Goal: Task Accomplishment & Management: Complete application form

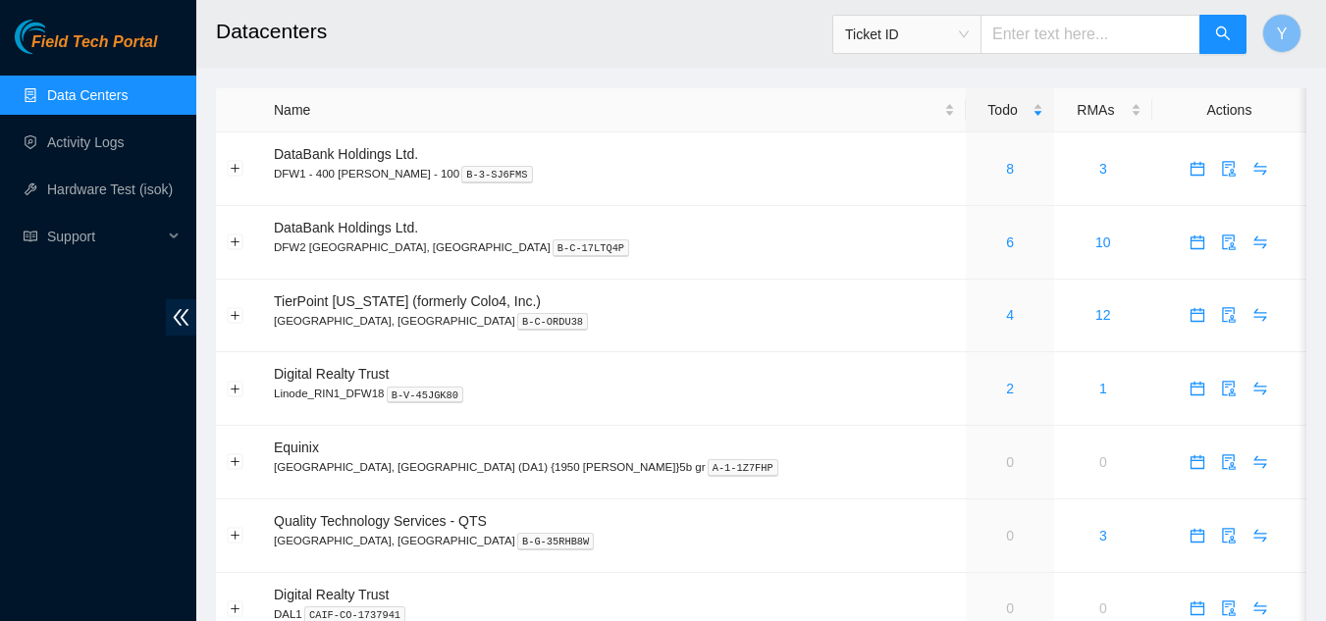
scroll to position [98, 0]
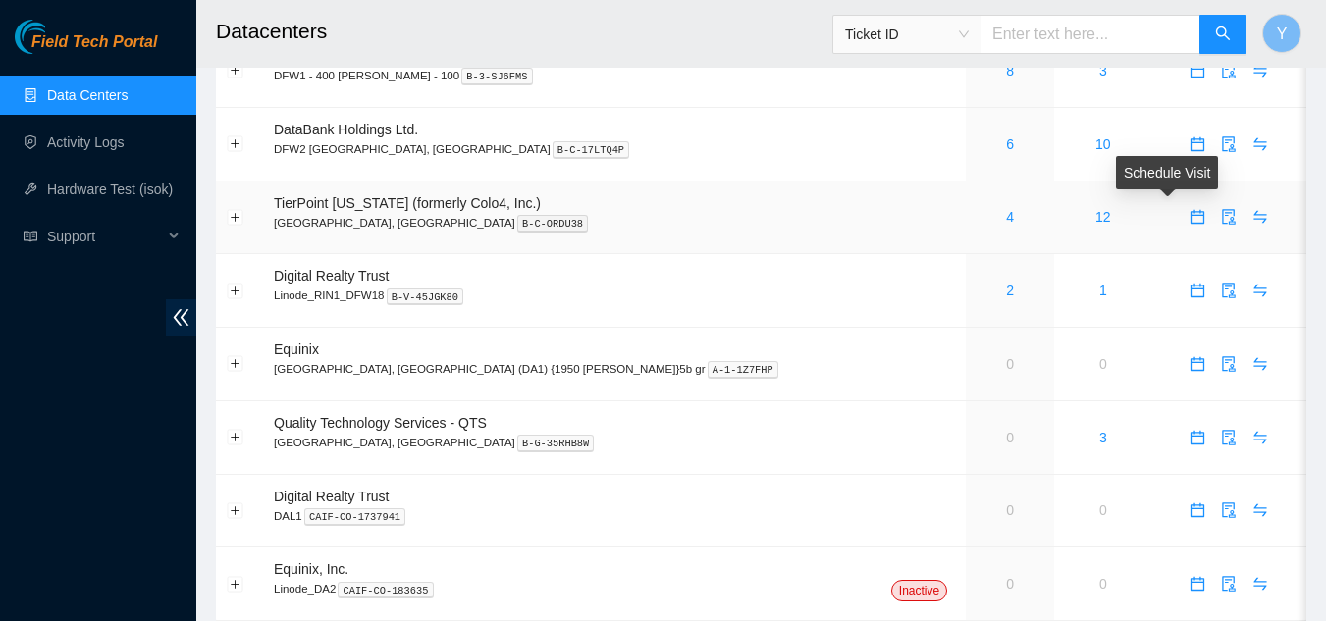
click at [1190, 223] on icon "calendar" at bounding box center [1198, 217] width 16 height 16
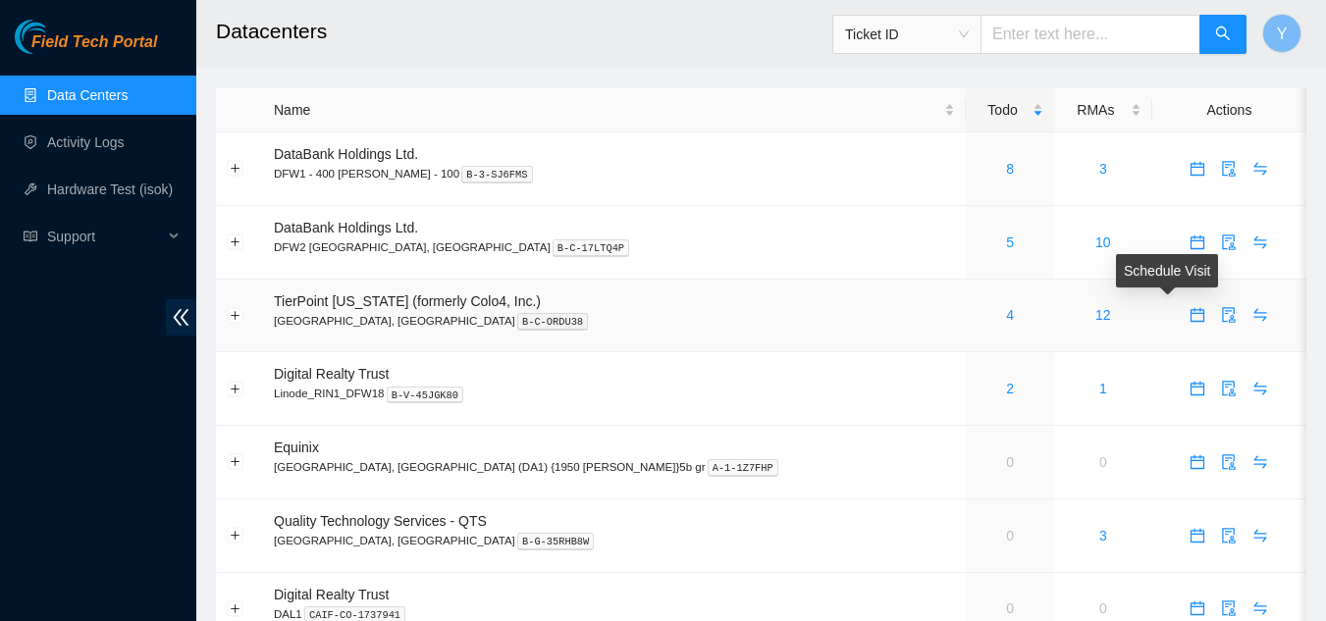
click at [1190, 319] on icon "calendar" at bounding box center [1198, 315] width 16 height 16
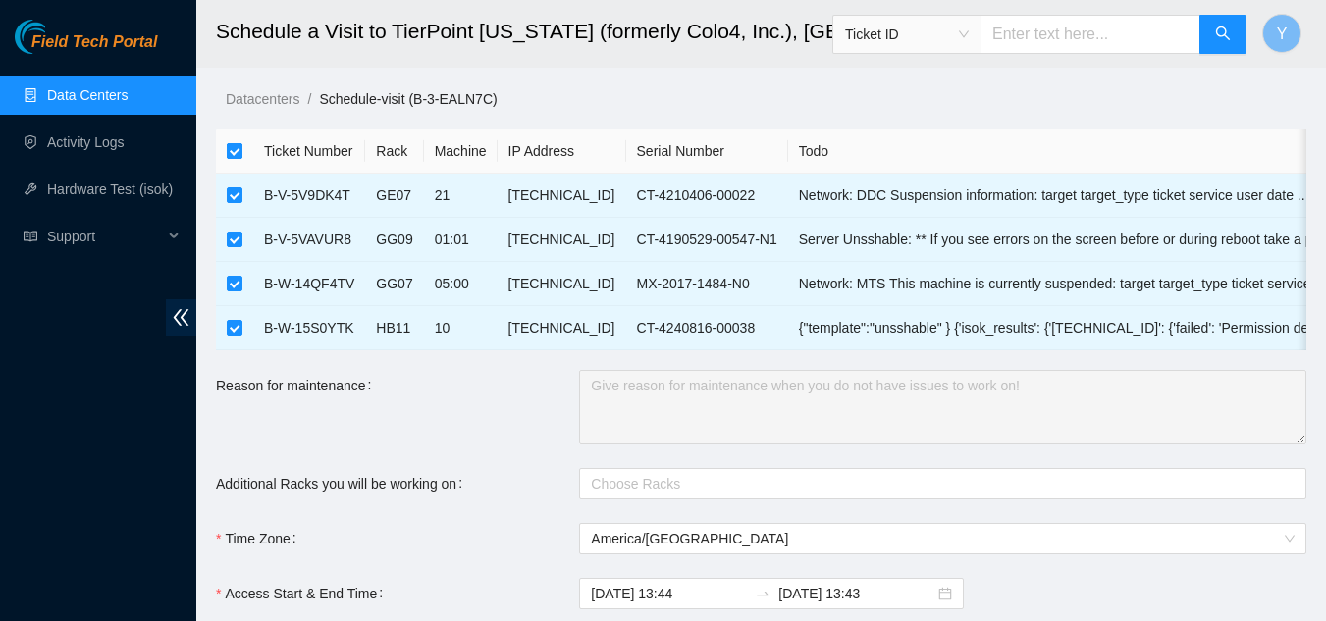
click at [229, 148] on input "checkbox" at bounding box center [235, 151] width 16 height 16
checkbox input "false"
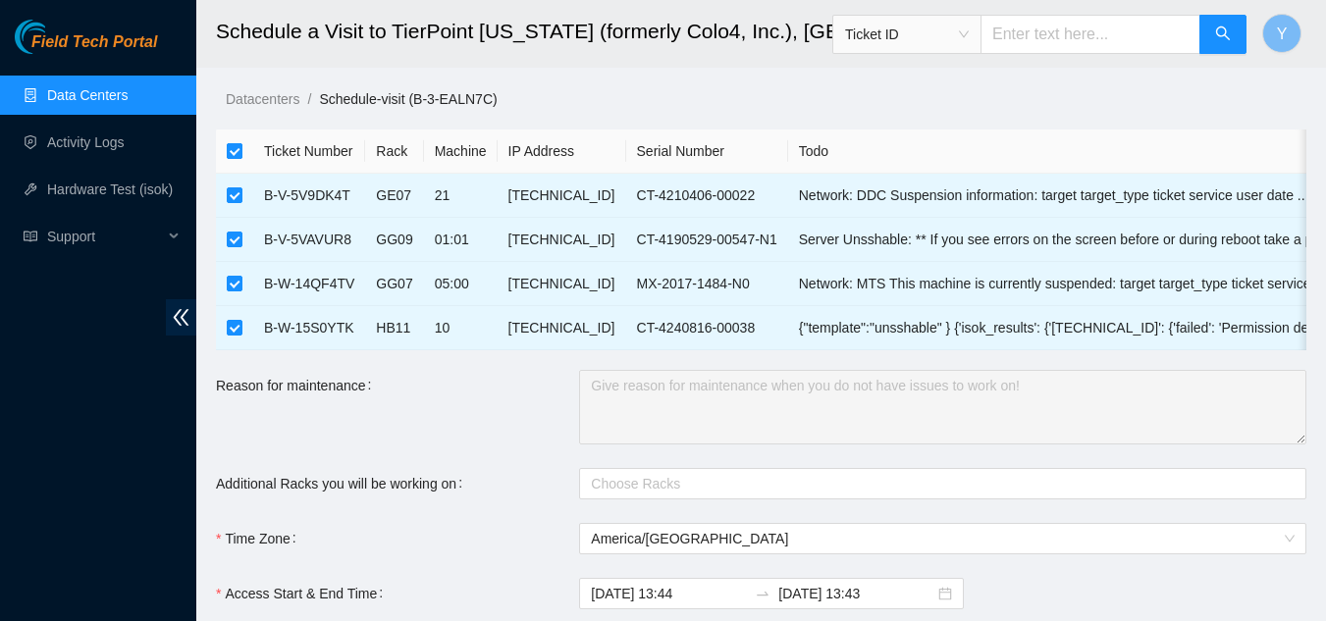
checkbox input "false"
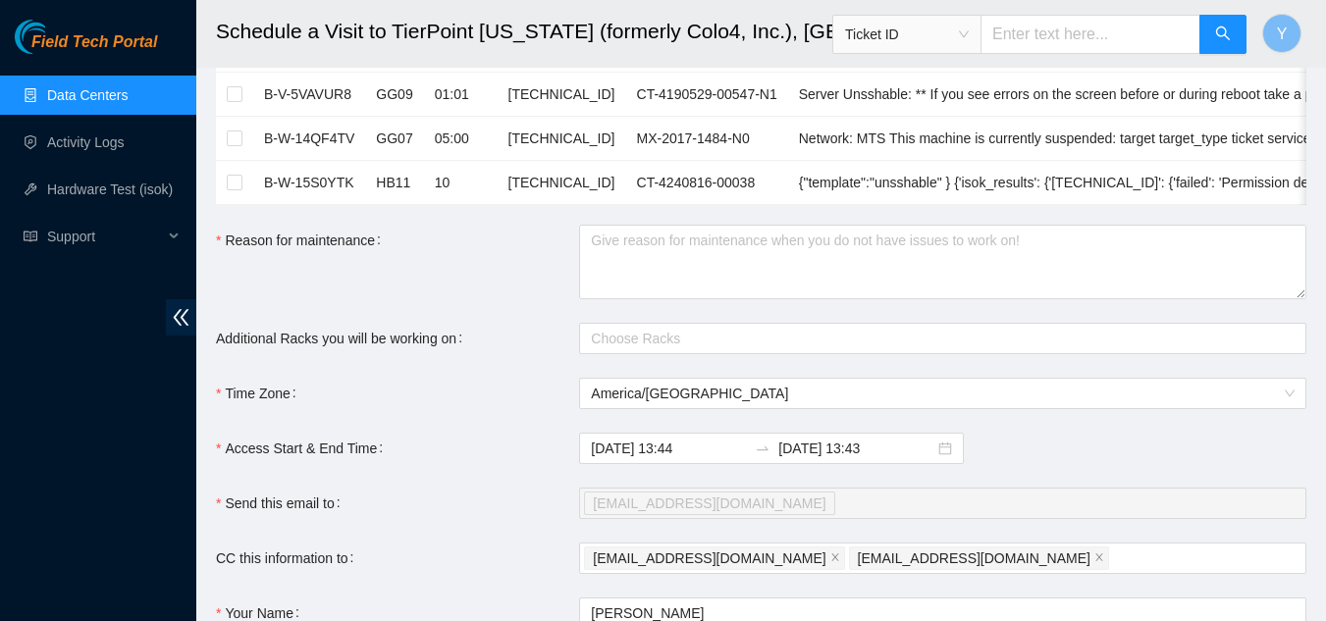
scroll to position [196, 0]
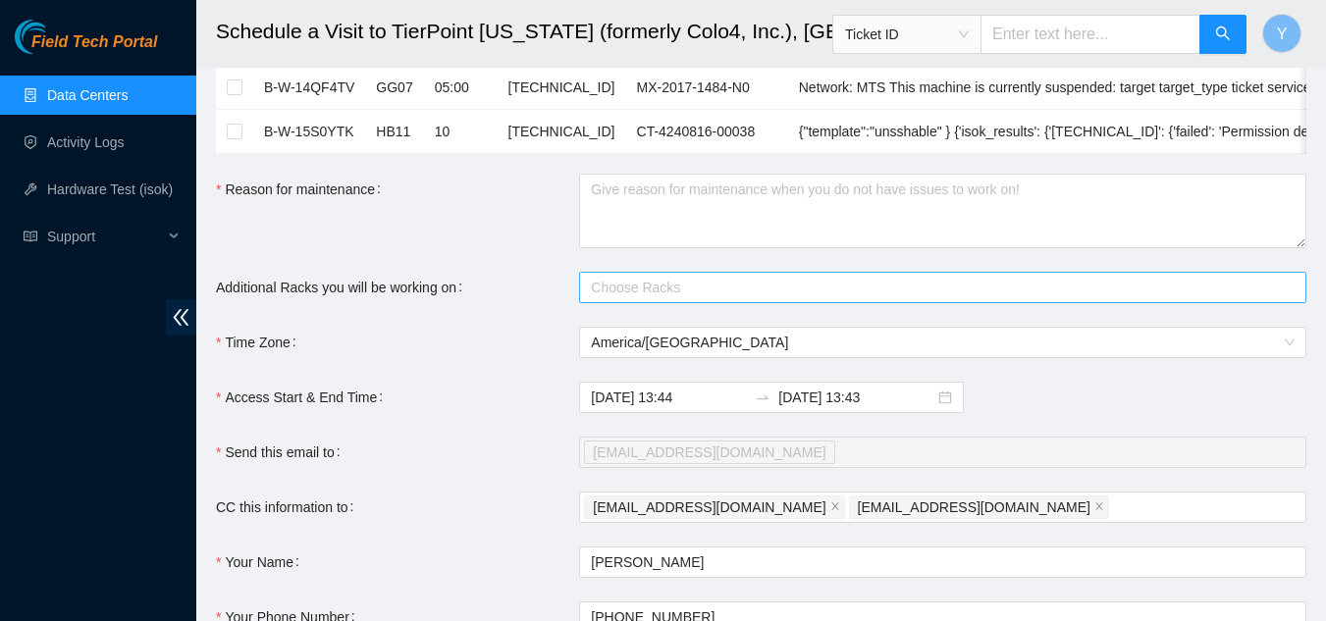
click at [674, 299] on div at bounding box center [933, 288] width 698 height 24
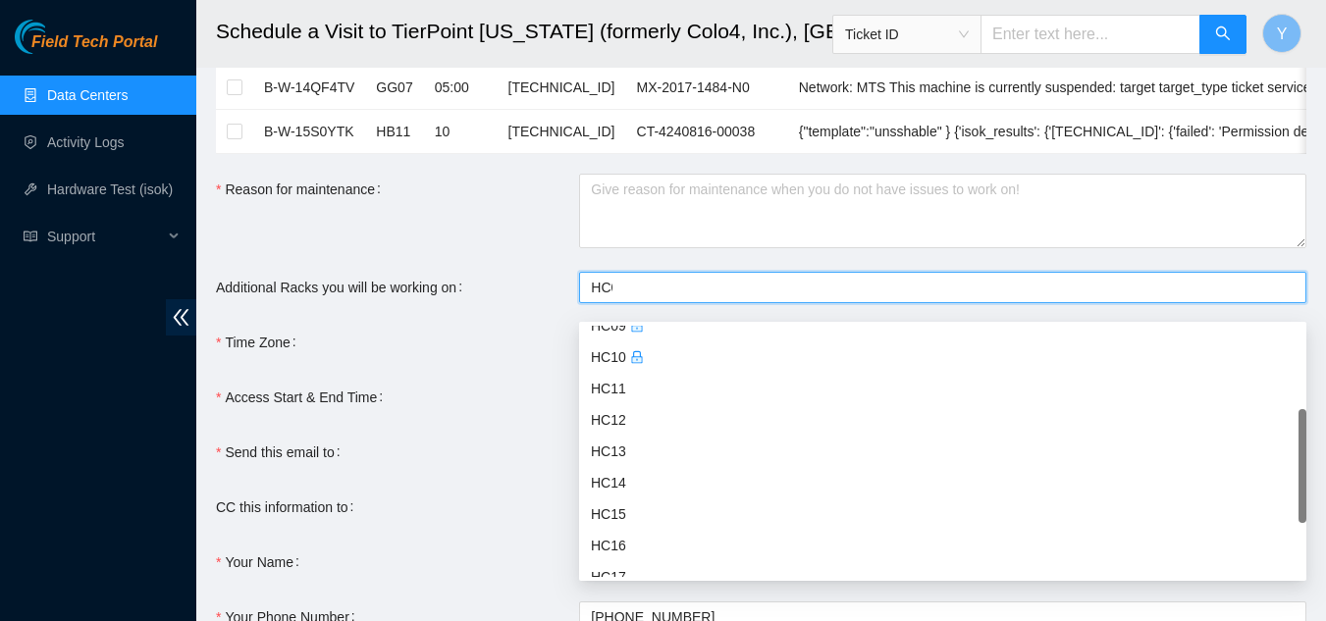
scroll to position [31, 0]
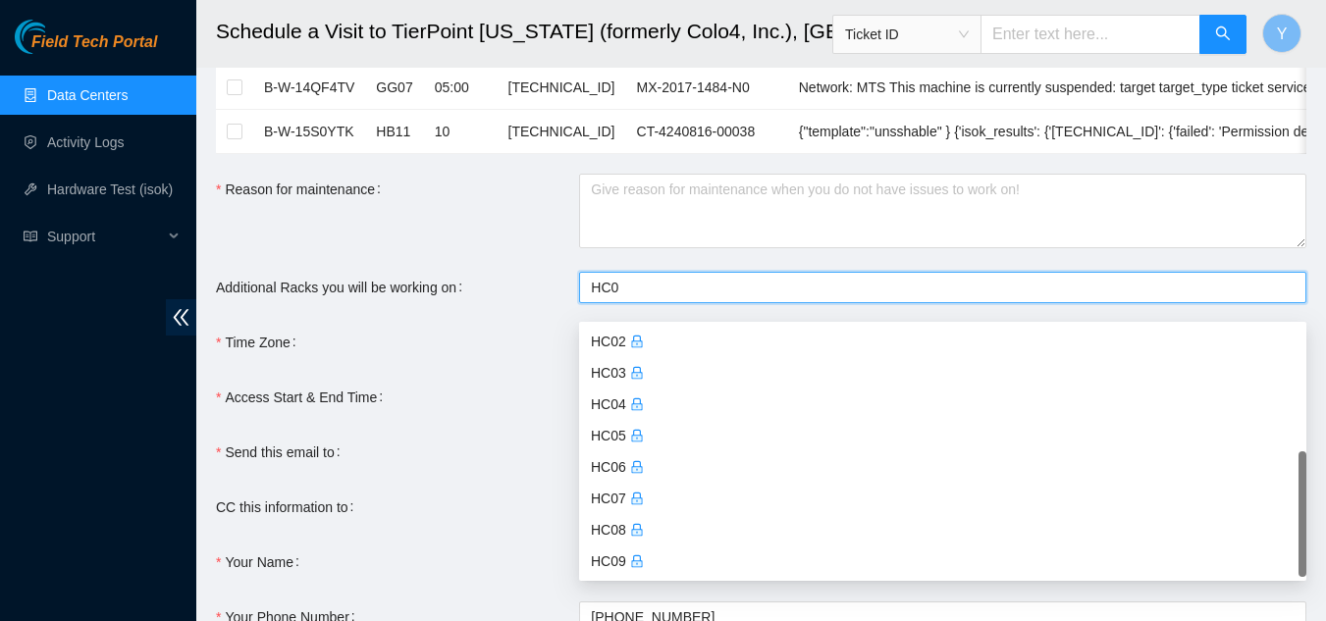
type input "HC01"
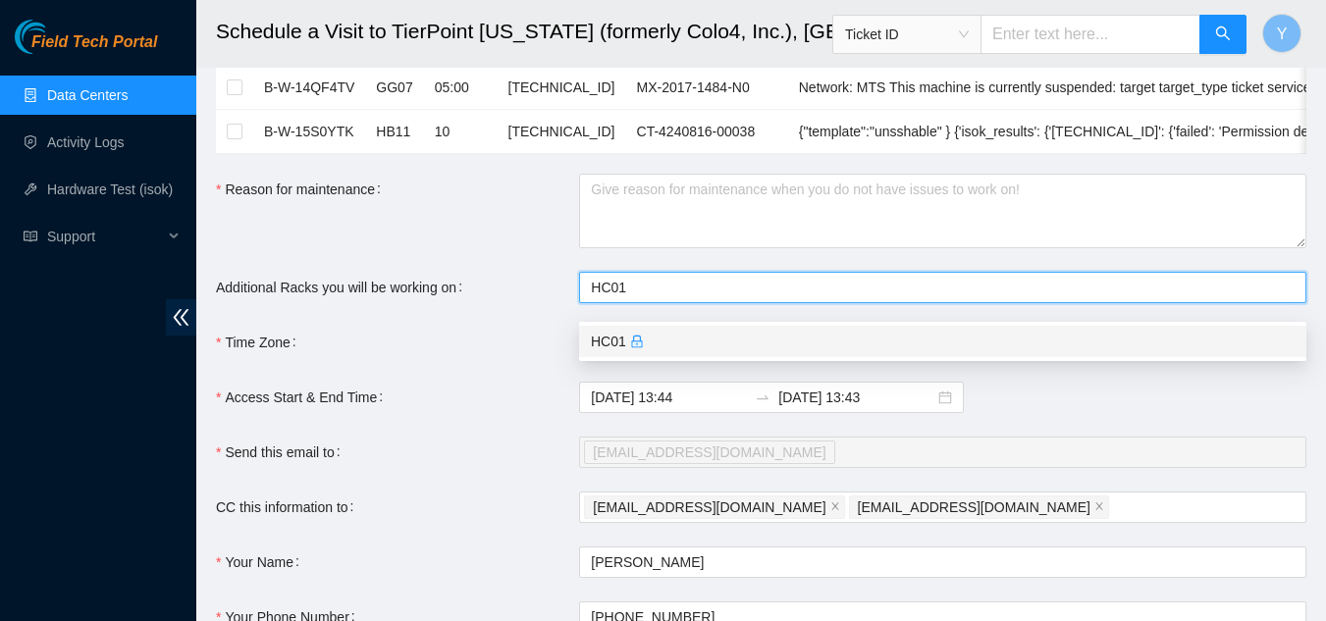
click at [609, 342] on div "HC01" at bounding box center [943, 342] width 704 height 22
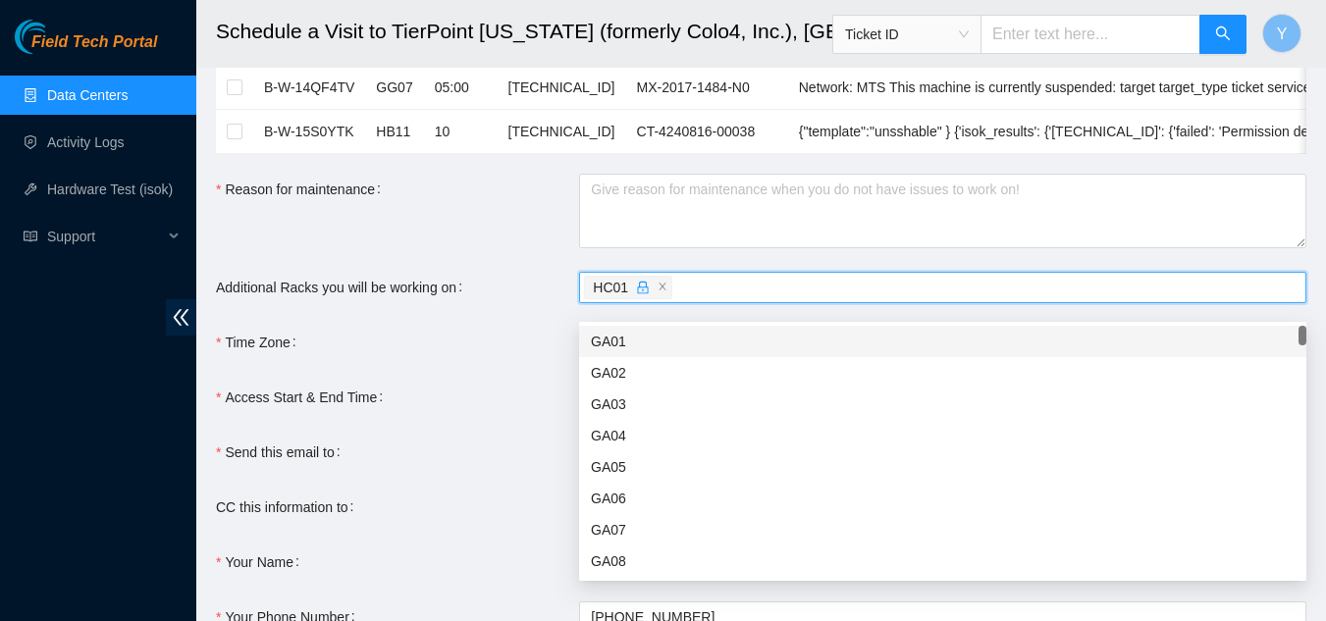
click at [501, 410] on div "Access Start & End Time" at bounding box center [397, 397] width 363 height 31
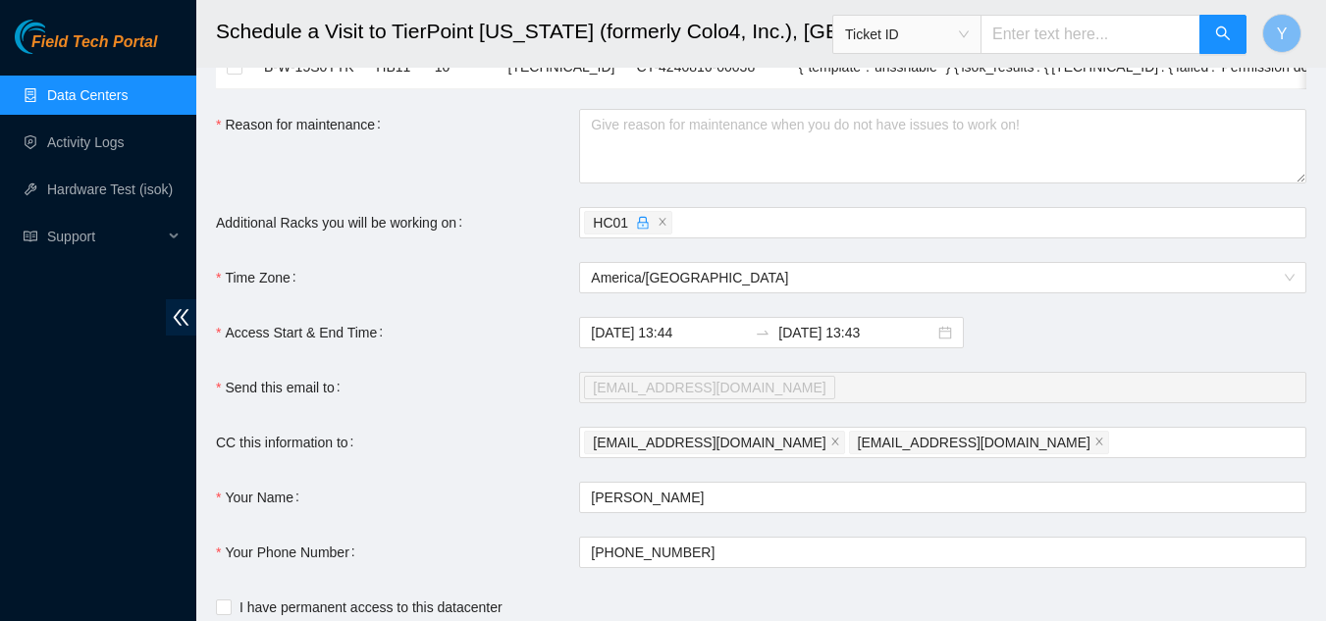
scroll to position [294, 0]
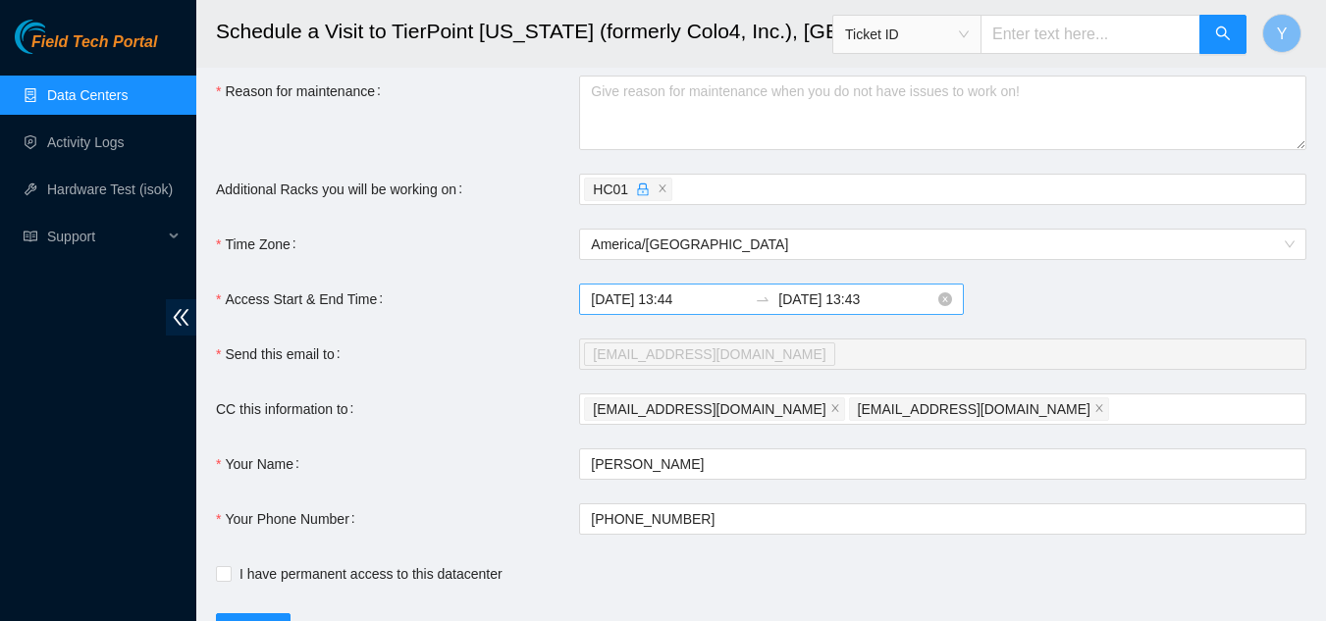
click at [831, 310] on input "2025-09-16 13:43" at bounding box center [856, 300] width 156 height 22
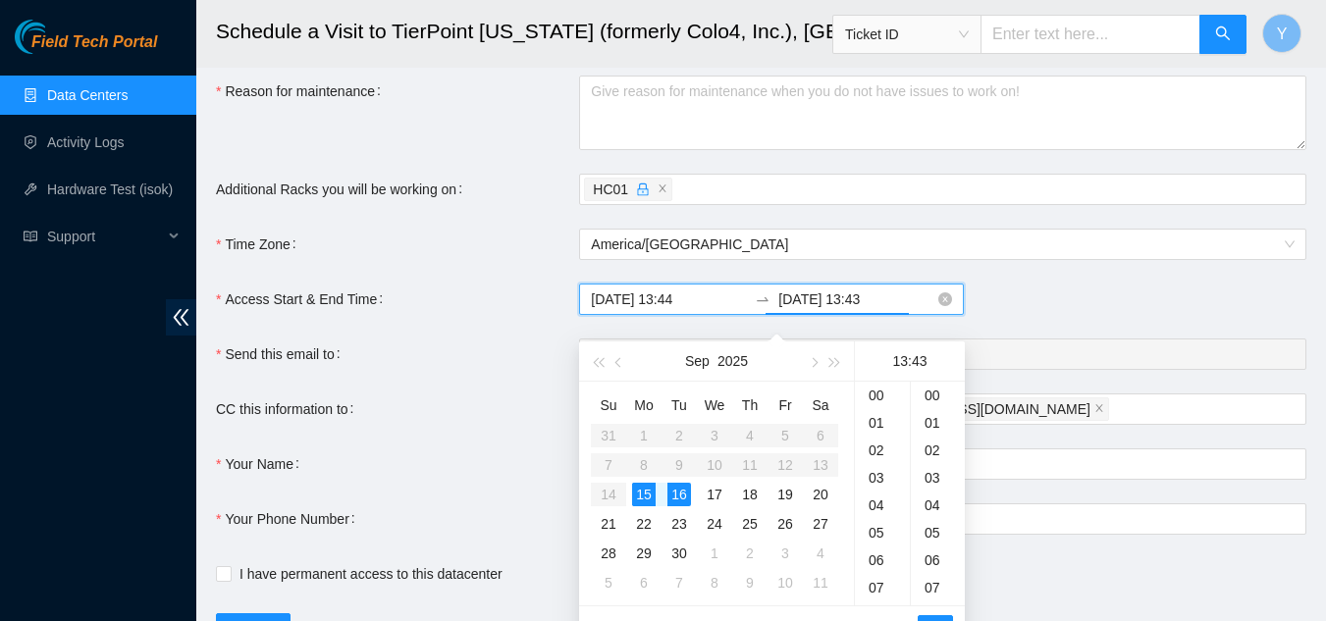
scroll to position [1182, 0]
click at [645, 492] on div "15" at bounding box center [644, 495] width 24 height 24
click at [874, 507] on div "17" at bounding box center [882, 505] width 55 height 27
click at [931, 400] on div "00" at bounding box center [938, 395] width 54 height 27
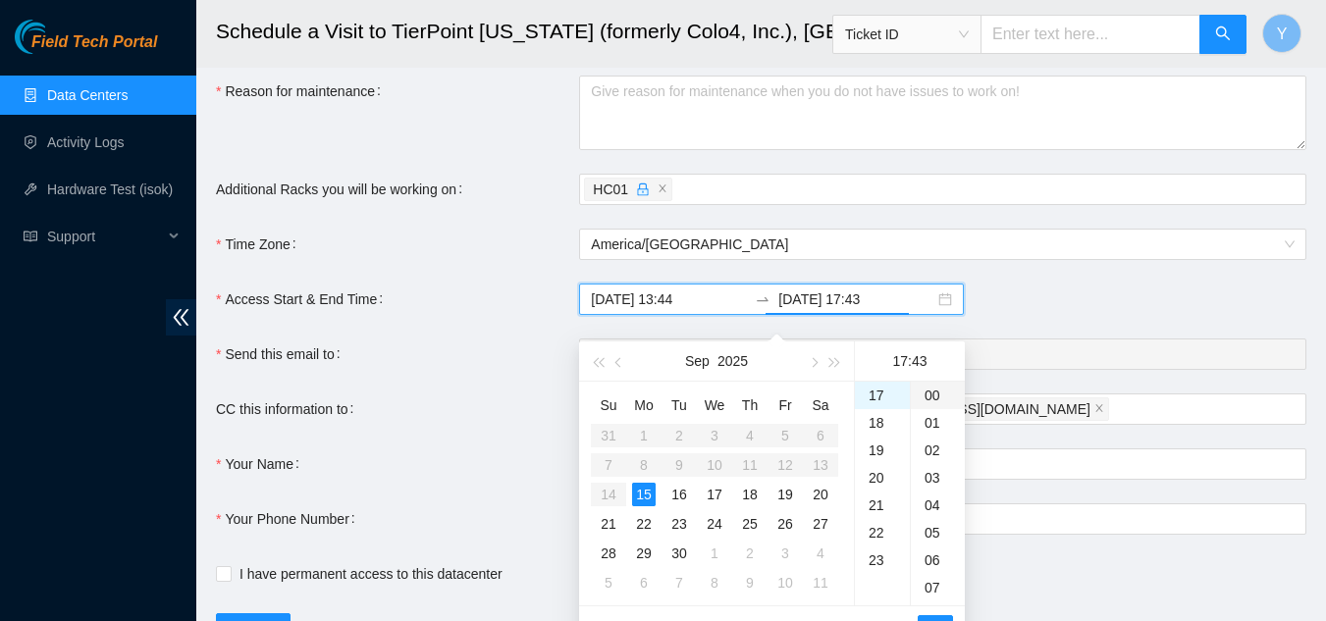
type input "2025-09-15 17:00"
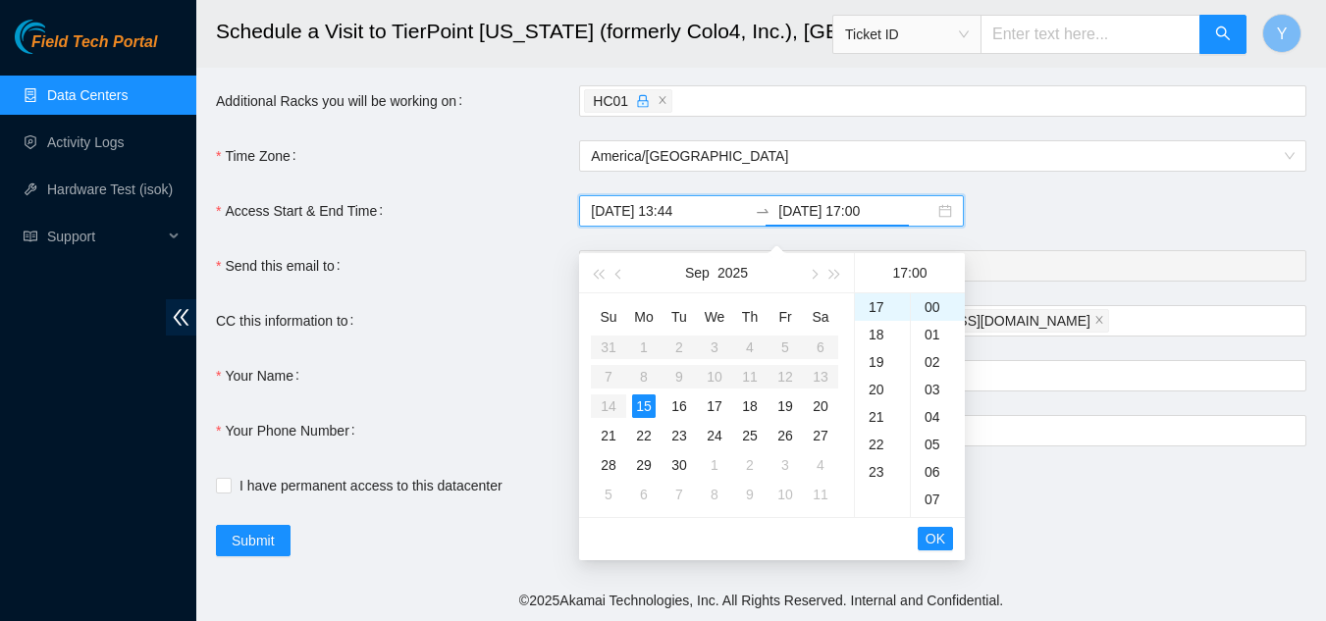
scroll to position [393, 0]
click at [935, 537] on span "OK" at bounding box center [936, 539] width 20 height 22
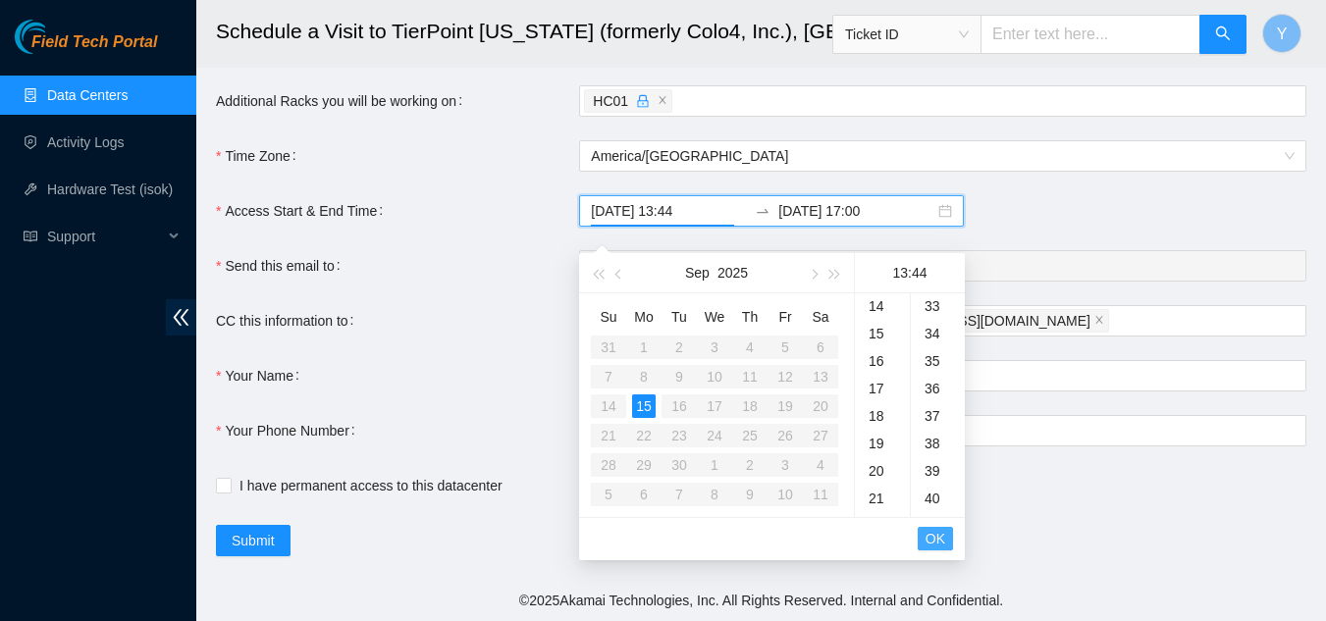
scroll to position [1209, 0]
click at [938, 533] on span "OK" at bounding box center [936, 539] width 20 height 22
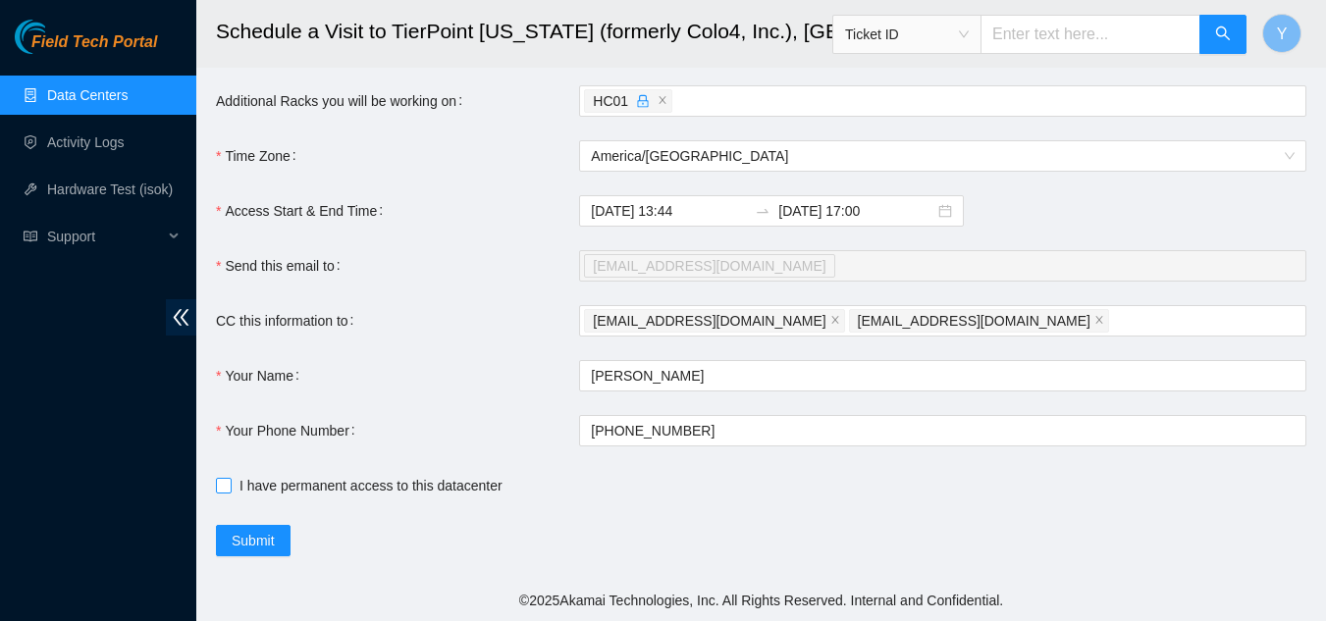
click at [226, 490] on input "I have permanent access to this datacenter" at bounding box center [223, 485] width 14 height 14
checkbox input "true"
click at [237, 545] on span "Submit" at bounding box center [253, 541] width 43 height 22
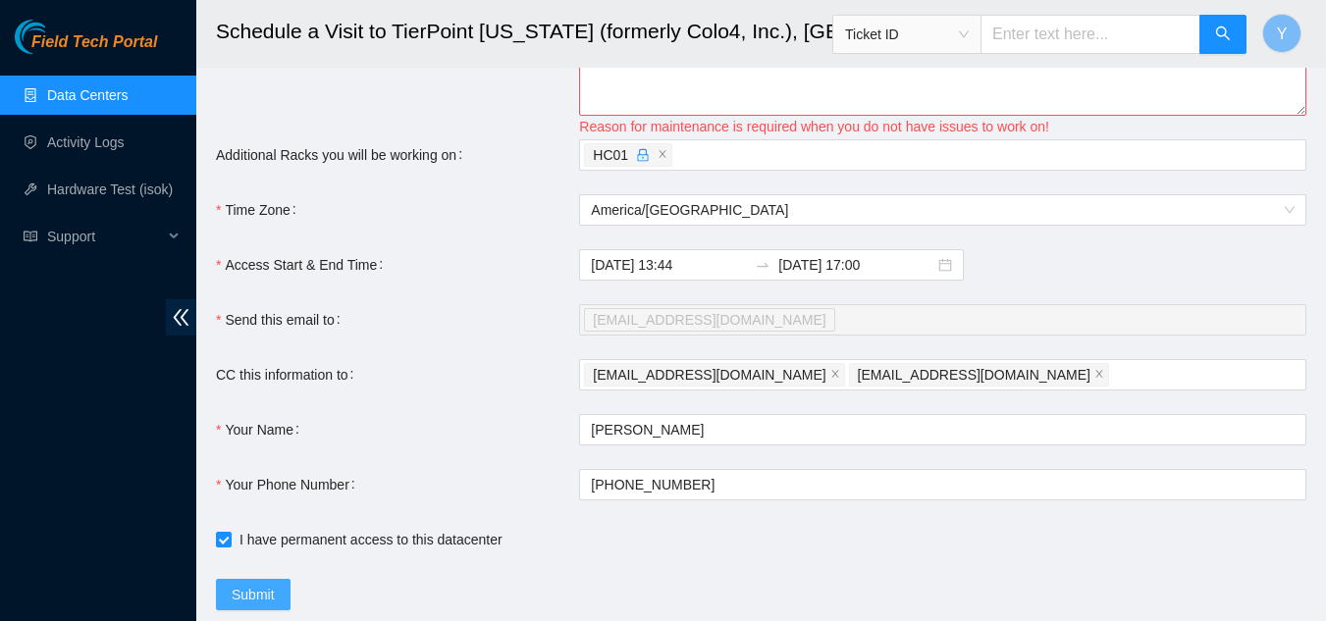
scroll to position [294, 0]
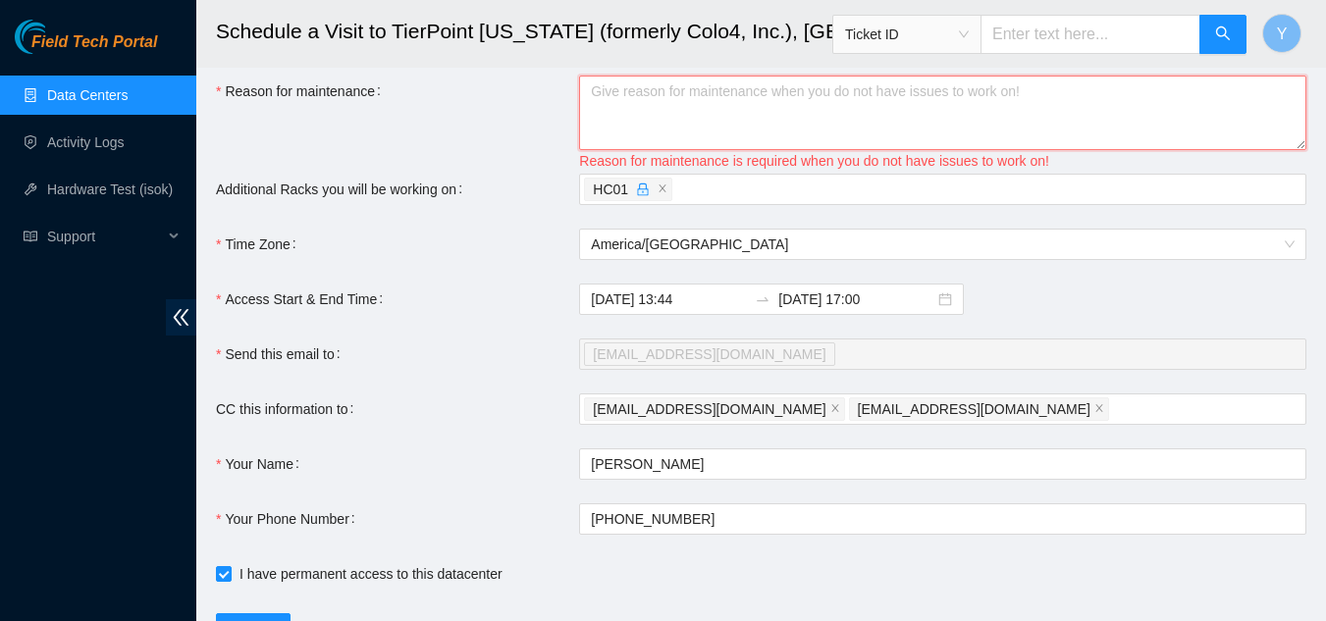
click at [647, 112] on textarea "Reason for maintenance" at bounding box center [942, 113] width 727 height 75
type textarea "D"
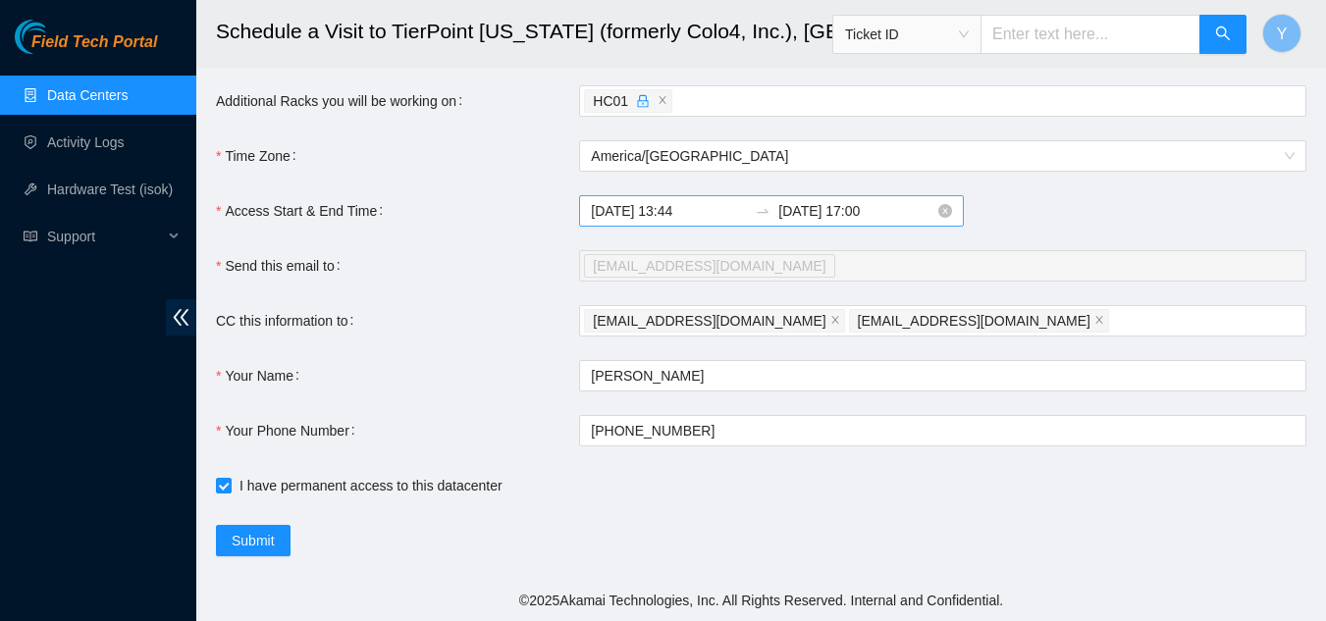
scroll to position [397, 0]
type textarea "Dp81265 Deconstruction 24 servers"
click at [258, 541] on span "Submit" at bounding box center [253, 541] width 43 height 22
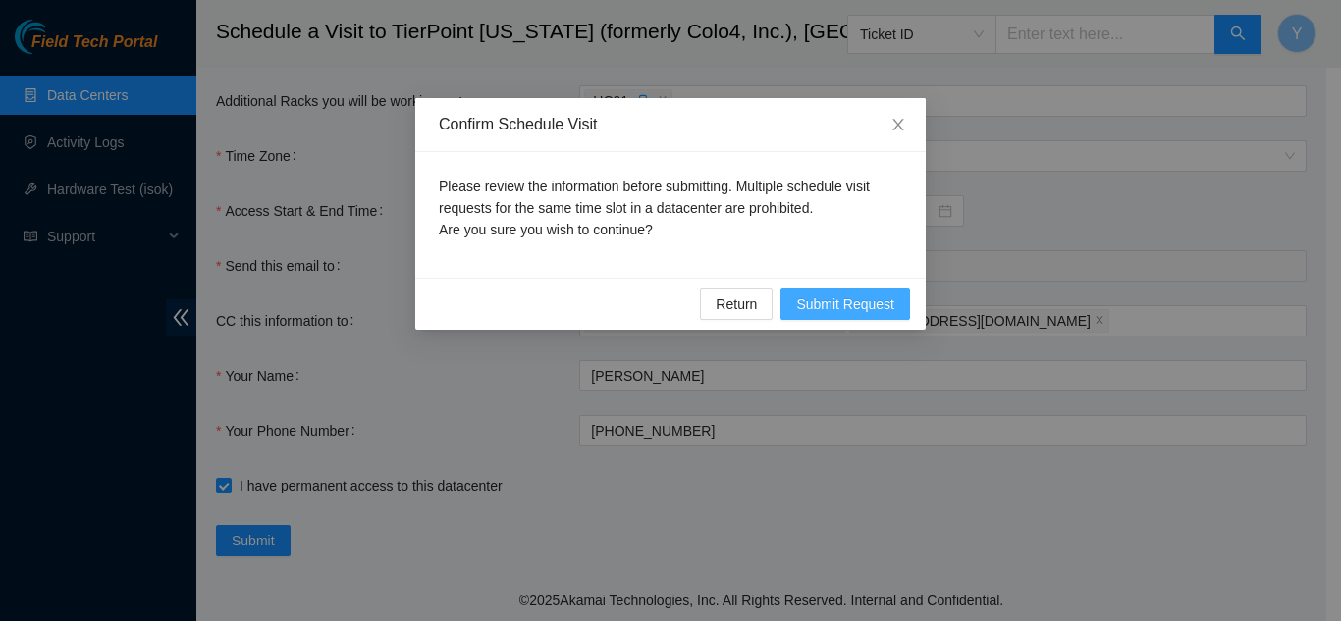
click at [818, 307] on span "Submit Request" at bounding box center [845, 304] width 98 height 22
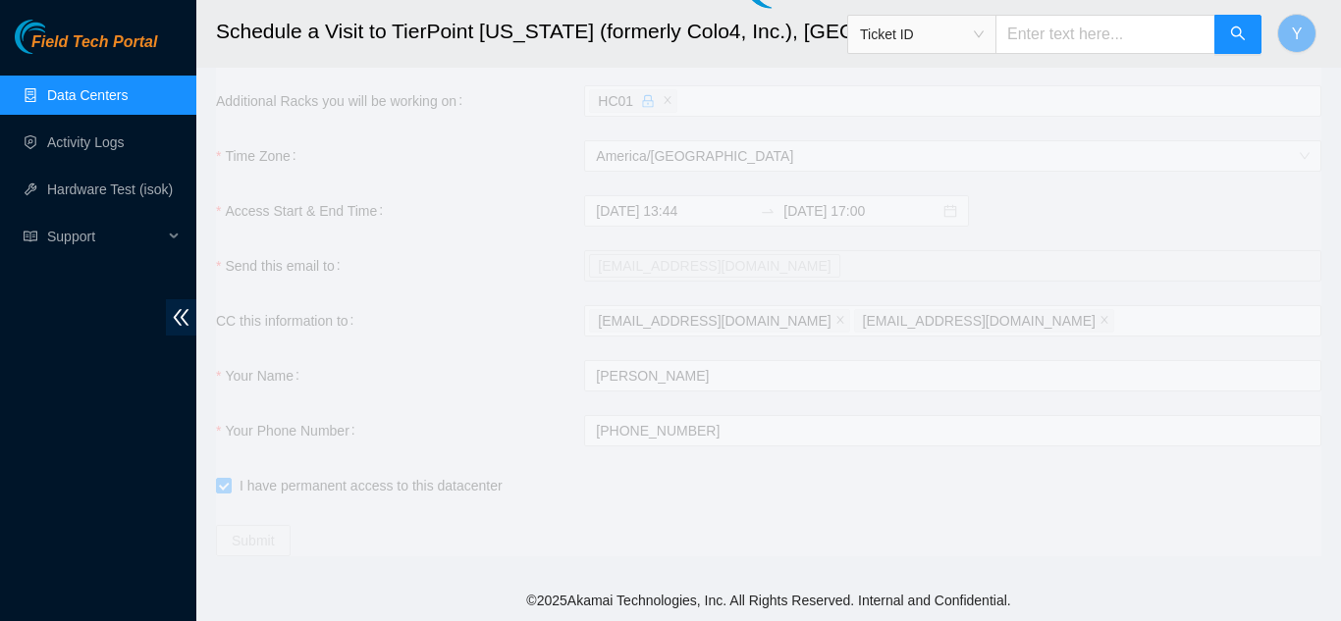
type input "2025-09-15 13:46"
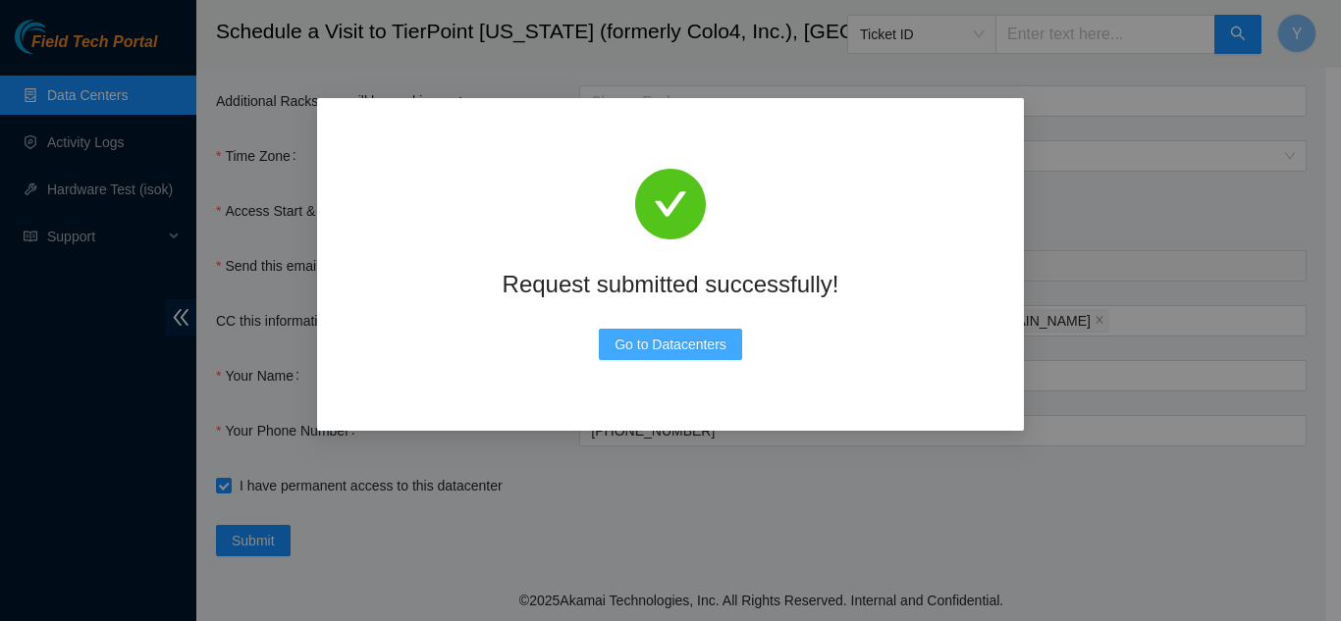
click at [660, 347] on span "Go to Datacenters" at bounding box center [670, 345] width 112 height 22
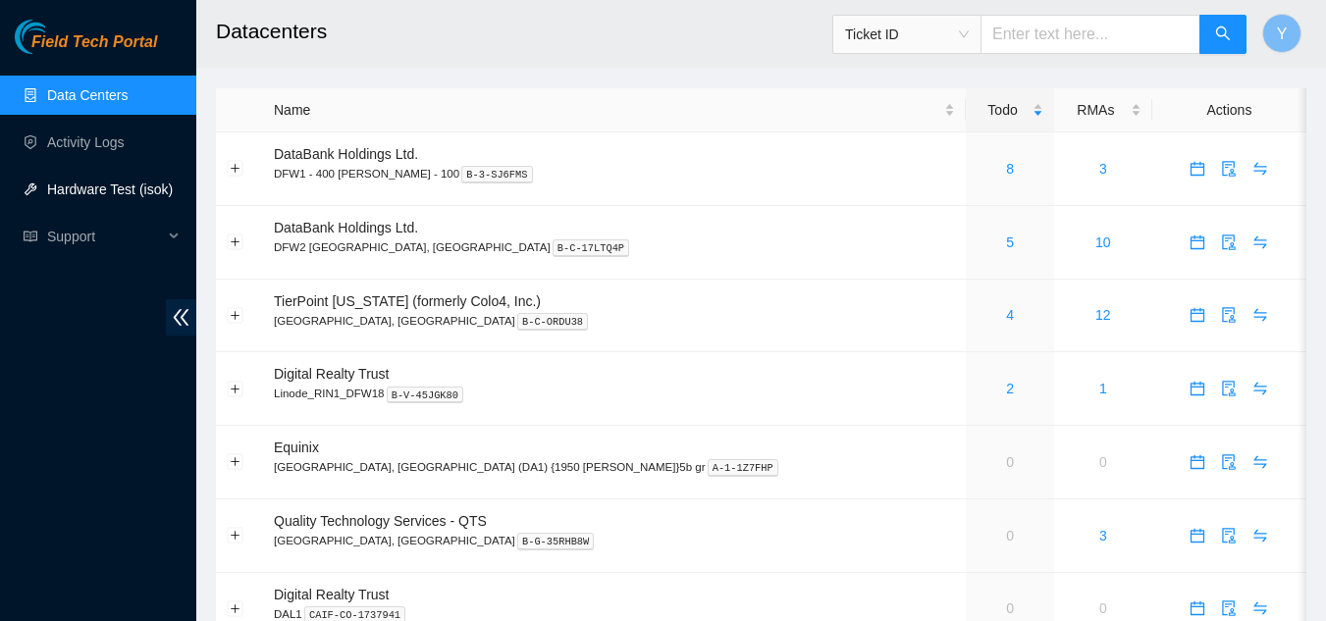
click at [99, 192] on link "Hardware Test (isok)" at bounding box center [110, 190] width 126 height 16
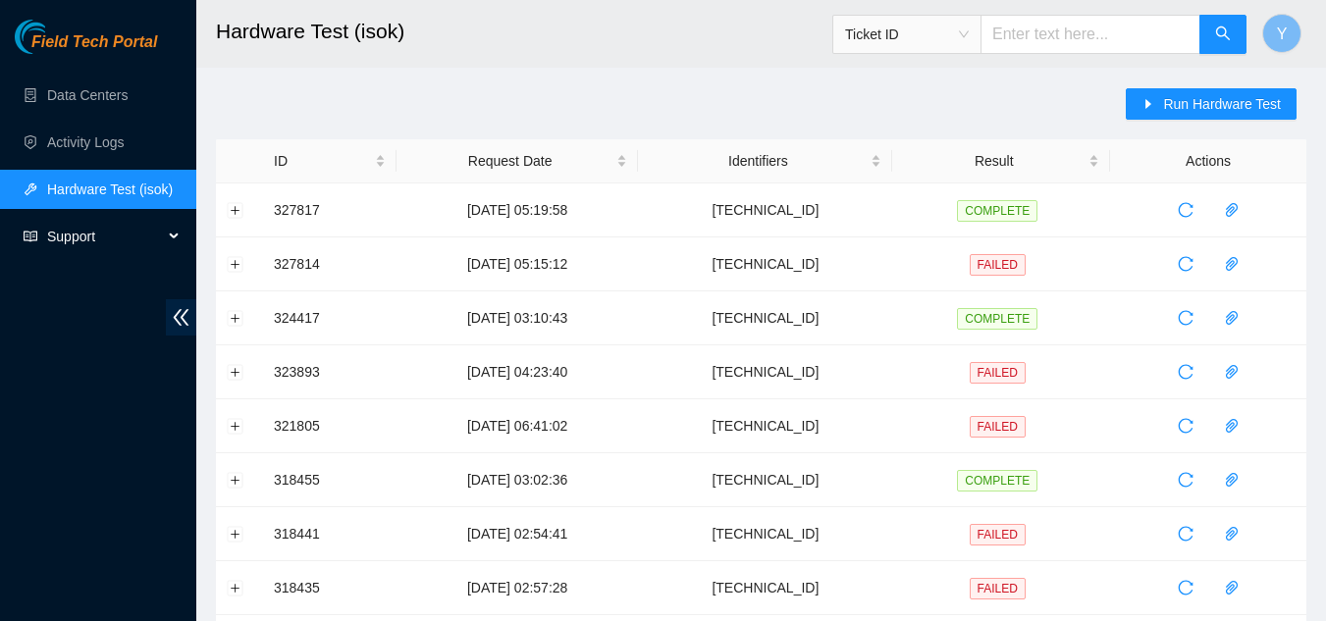
click at [79, 238] on span "Support" at bounding box center [105, 236] width 116 height 39
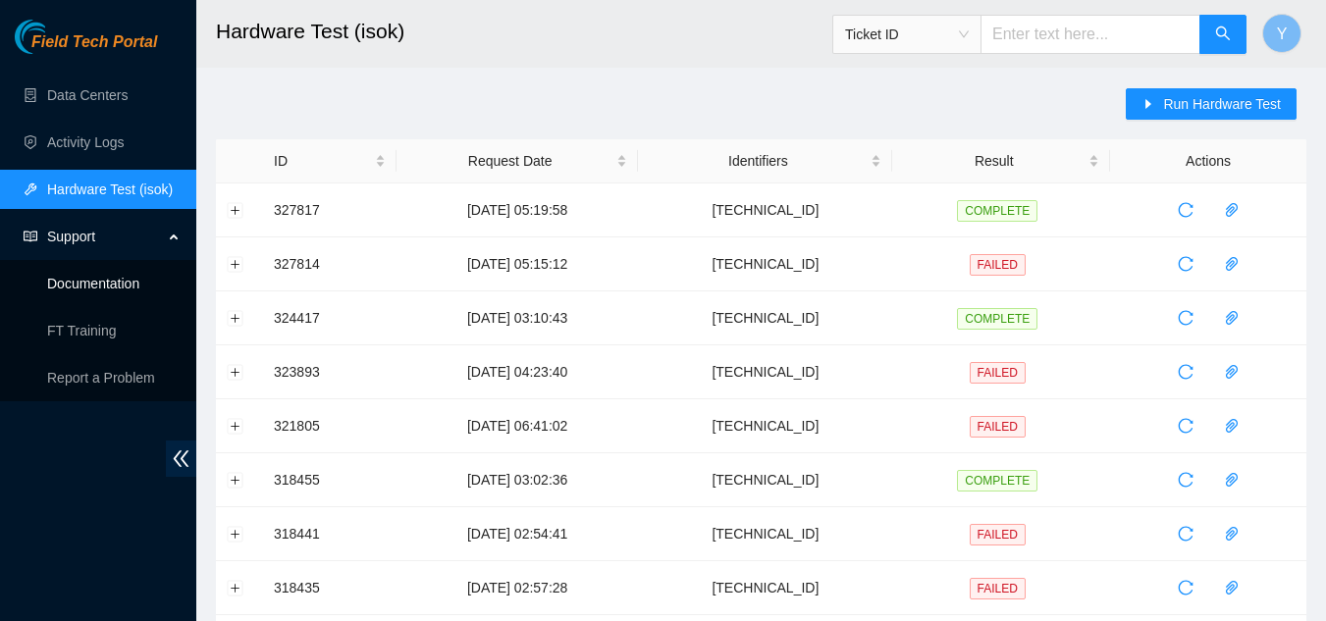
click at [106, 289] on link "Documentation" at bounding box center [93, 284] width 92 height 16
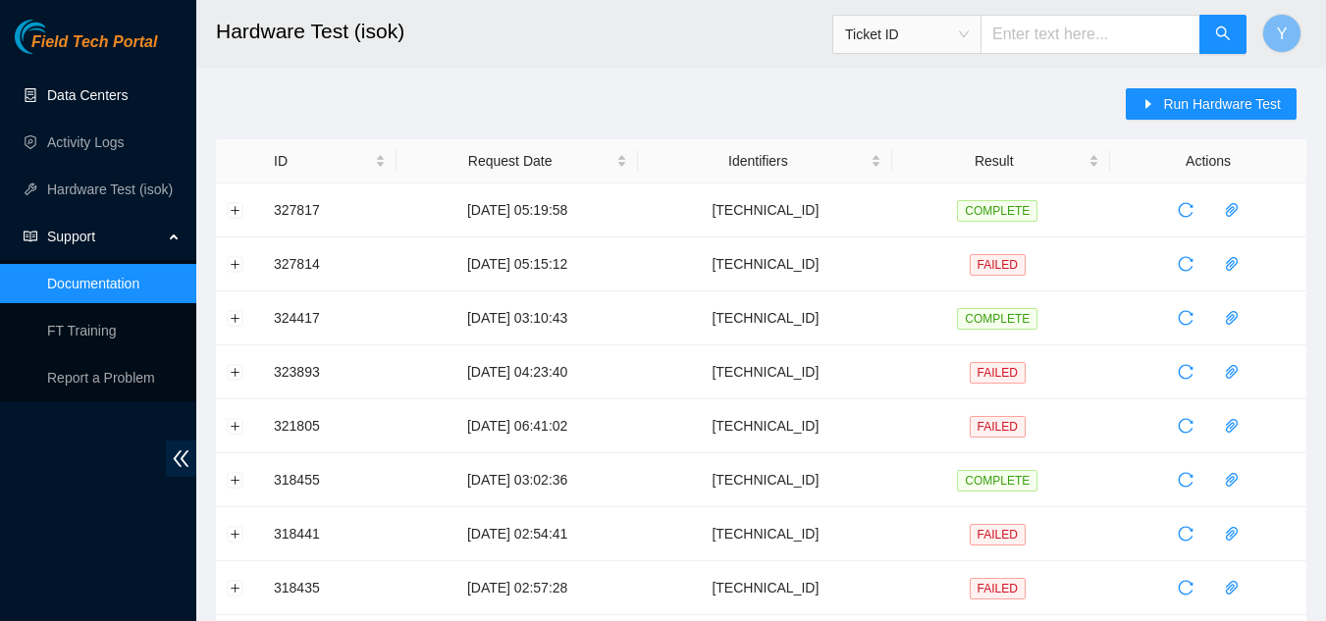
click at [89, 95] on link "Data Centers" at bounding box center [87, 95] width 80 height 16
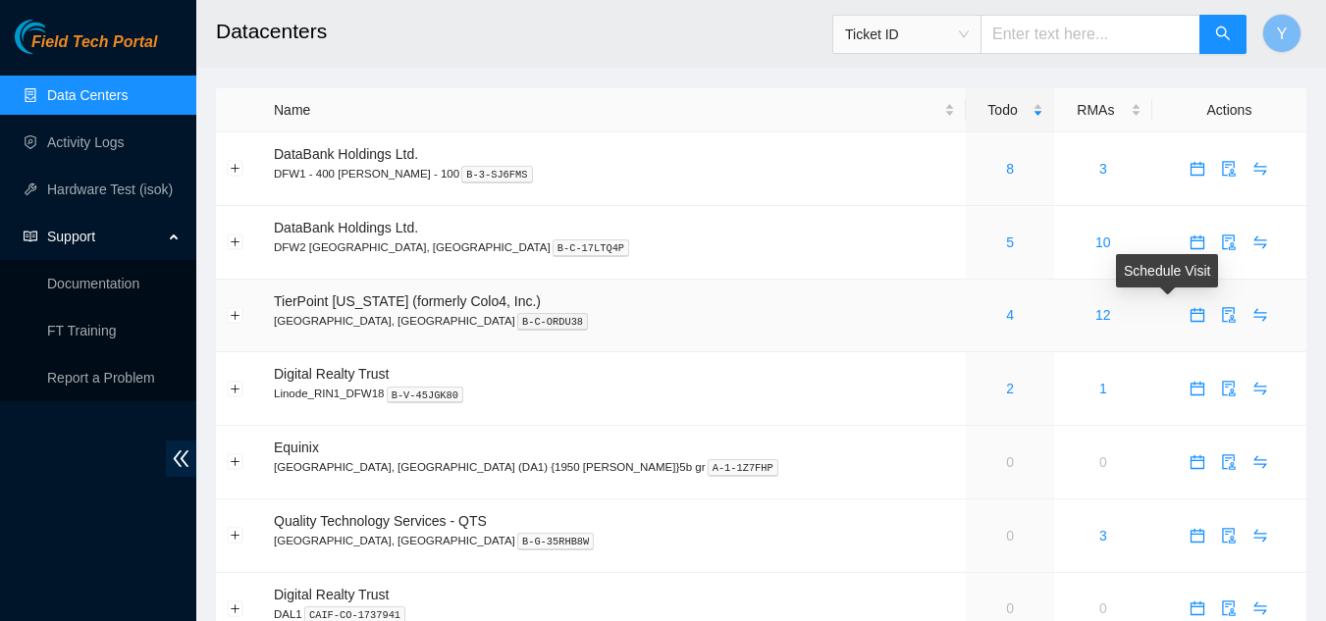
click at [1190, 316] on icon "calendar" at bounding box center [1198, 315] width 16 height 16
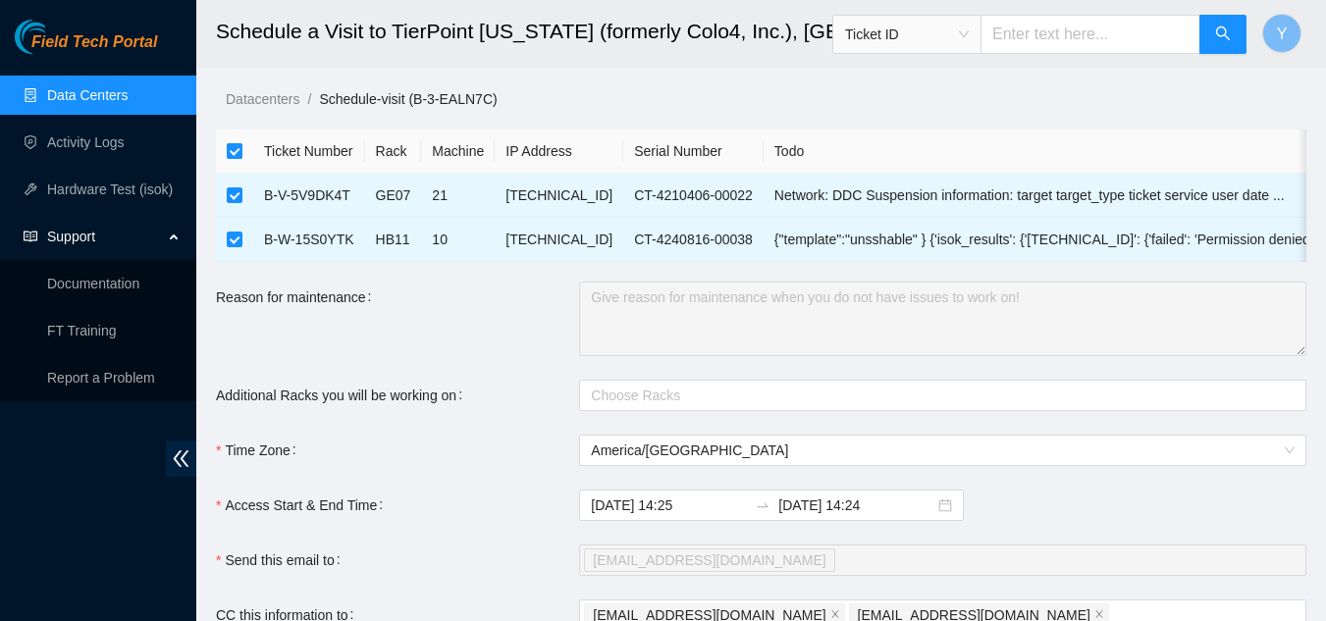
click at [235, 154] on input "checkbox" at bounding box center [235, 151] width 16 height 16
checkbox input "false"
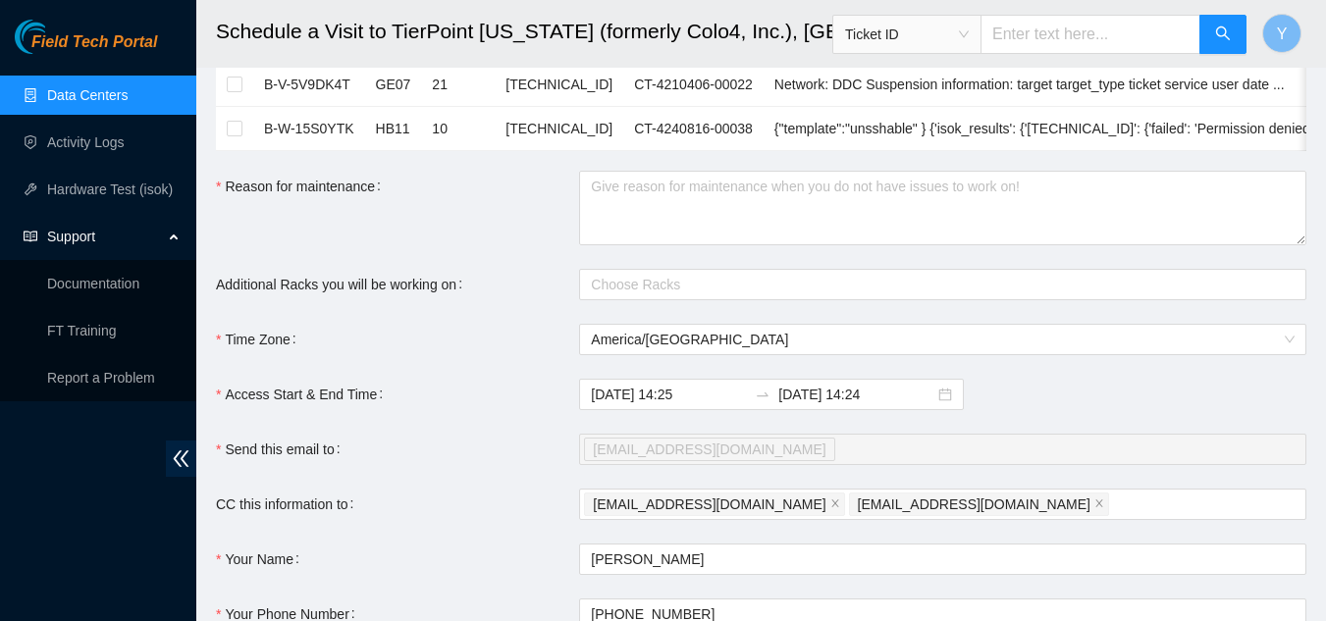
scroll to position [196, 0]
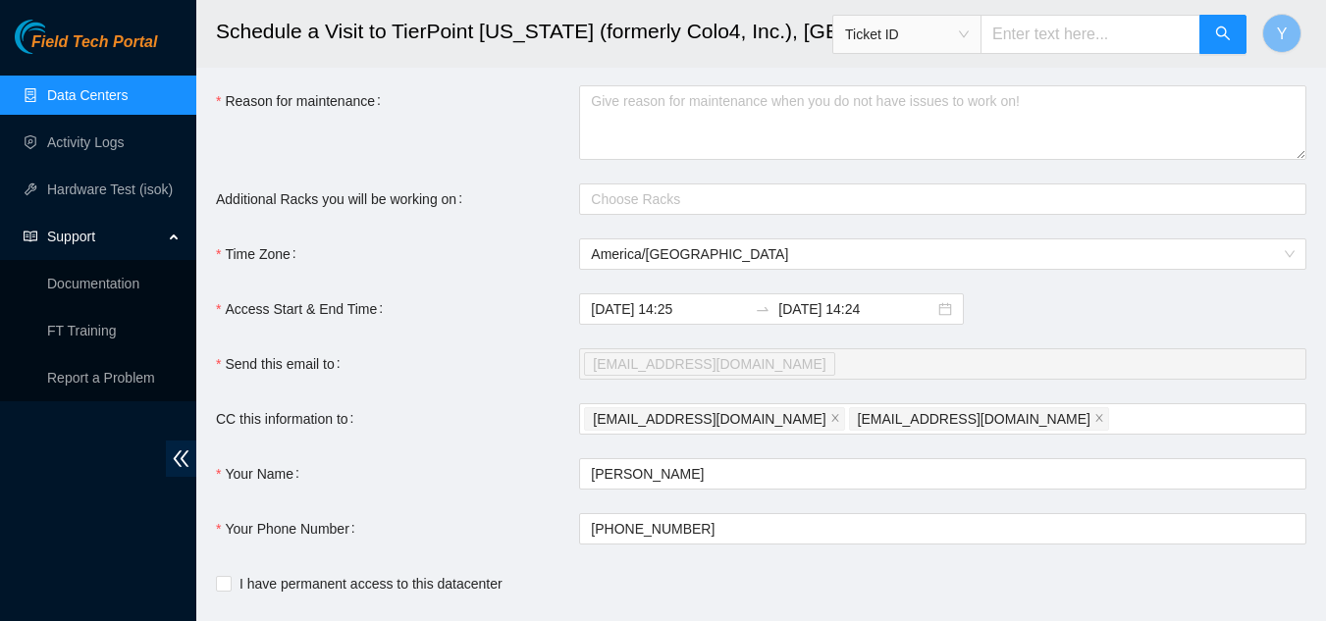
click at [95, 87] on link "Data Centers" at bounding box center [87, 95] width 80 height 16
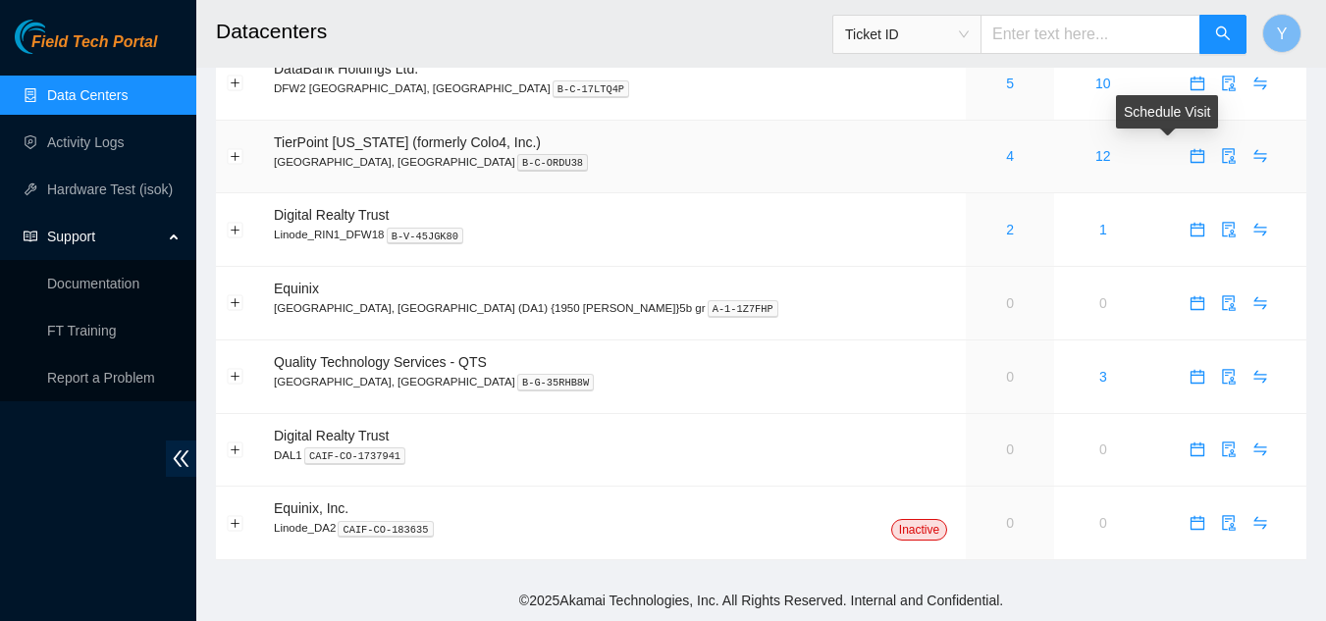
click at [1190, 161] on icon "calendar" at bounding box center [1198, 156] width 16 height 16
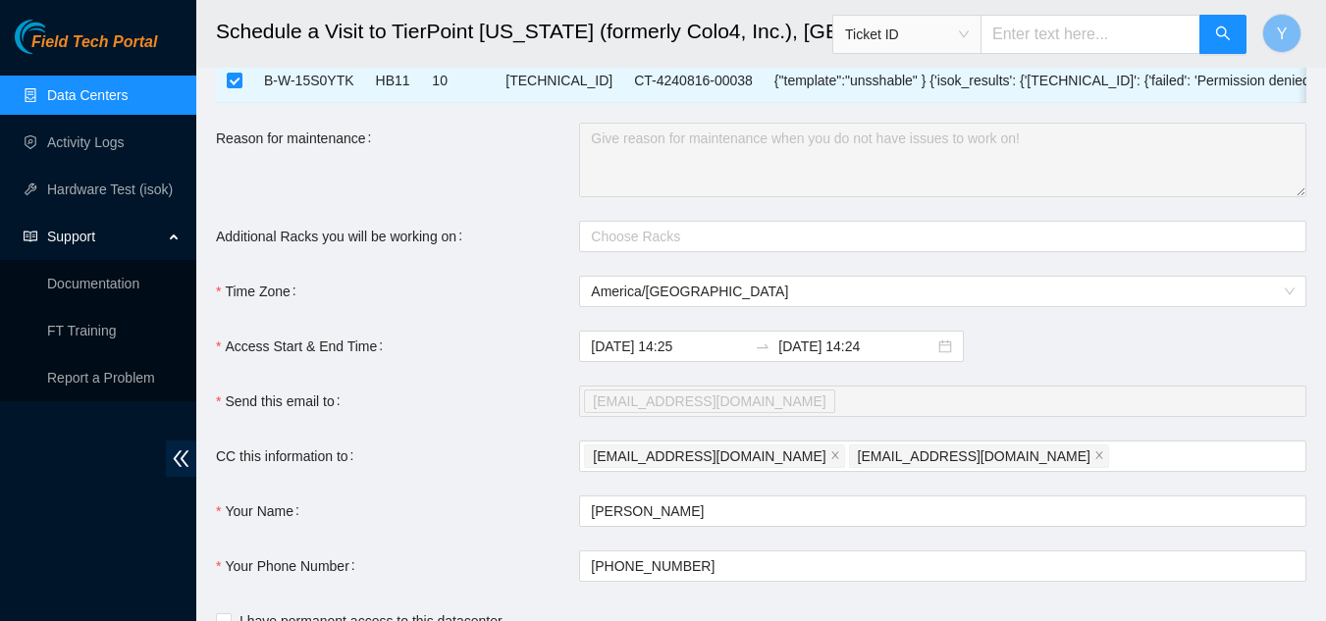
click at [115, 102] on link "Data Centers" at bounding box center [87, 95] width 80 height 16
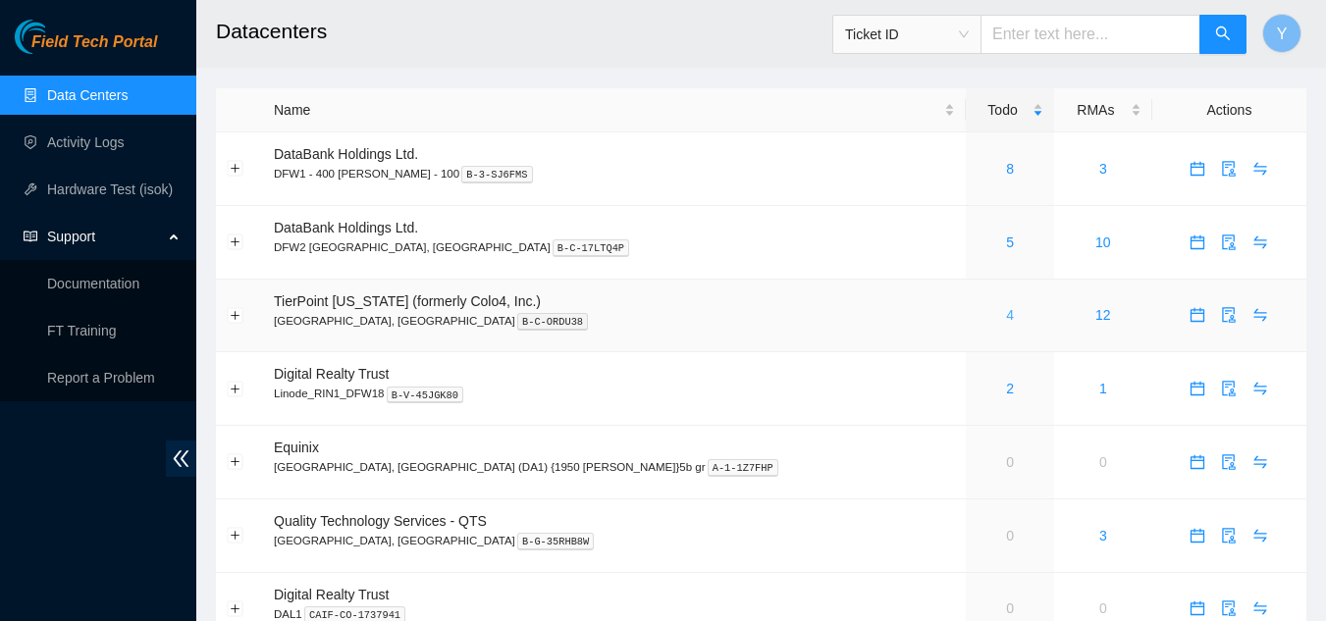
click at [1006, 315] on link "4" at bounding box center [1010, 315] width 8 height 16
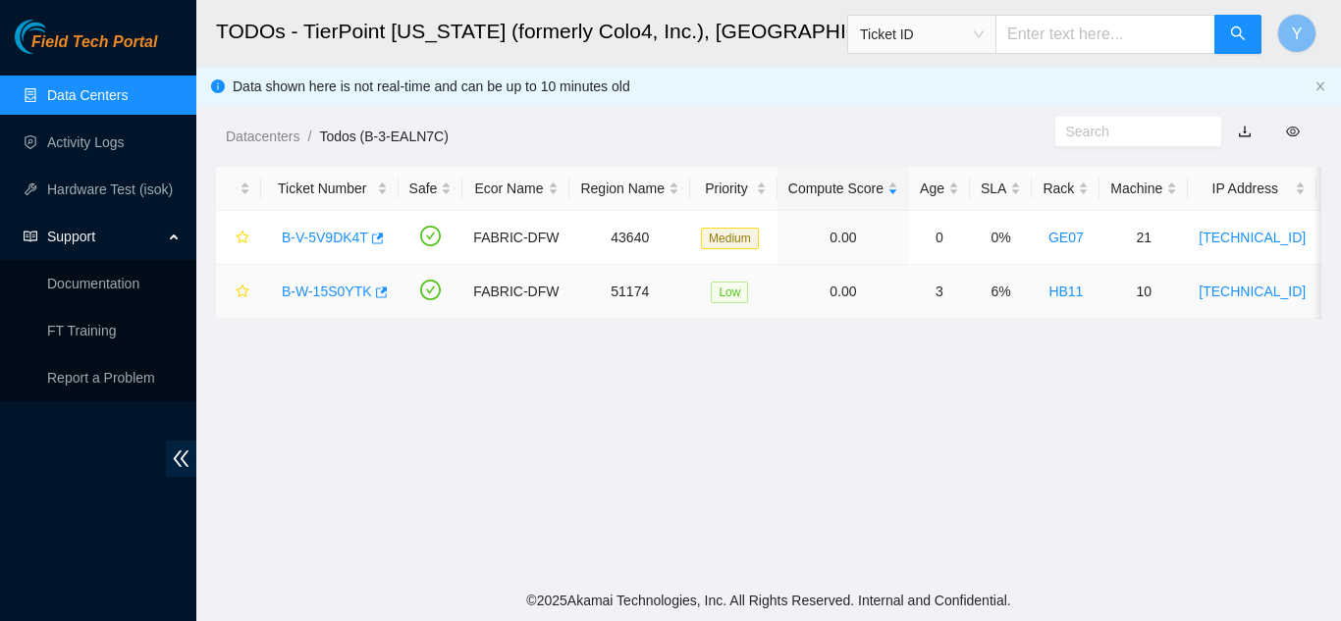
click at [338, 294] on link "B-W-15S0YTK" at bounding box center [327, 292] width 90 height 16
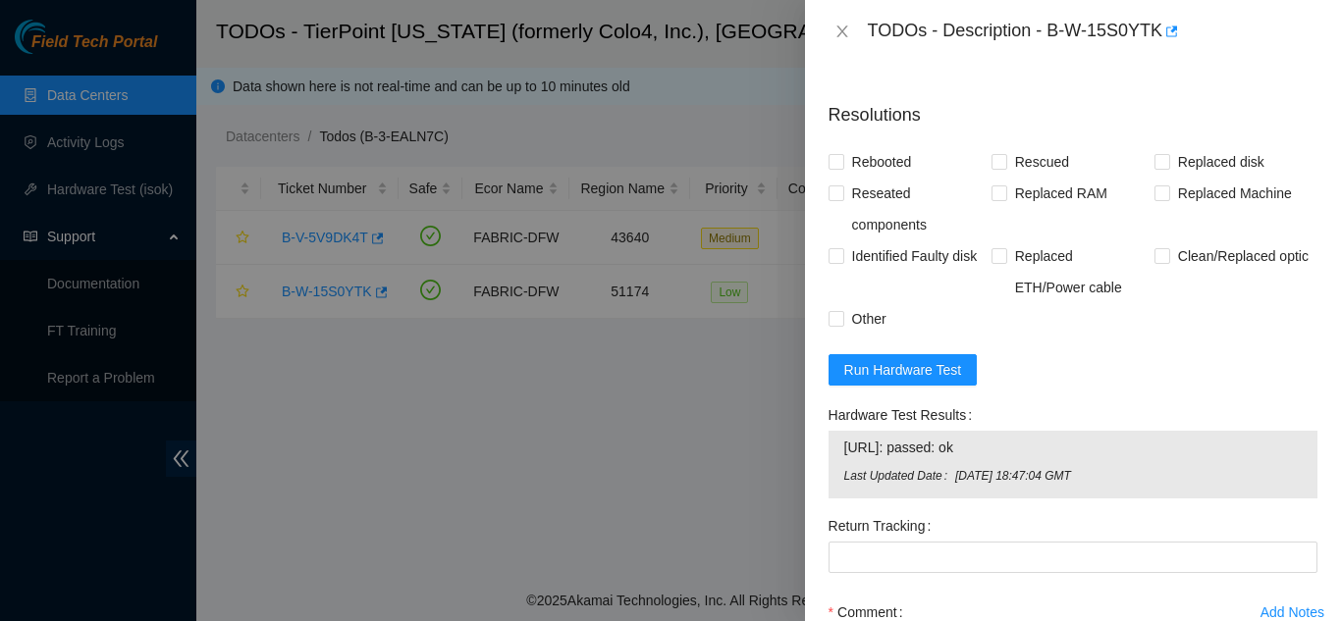
scroll to position [883, 0]
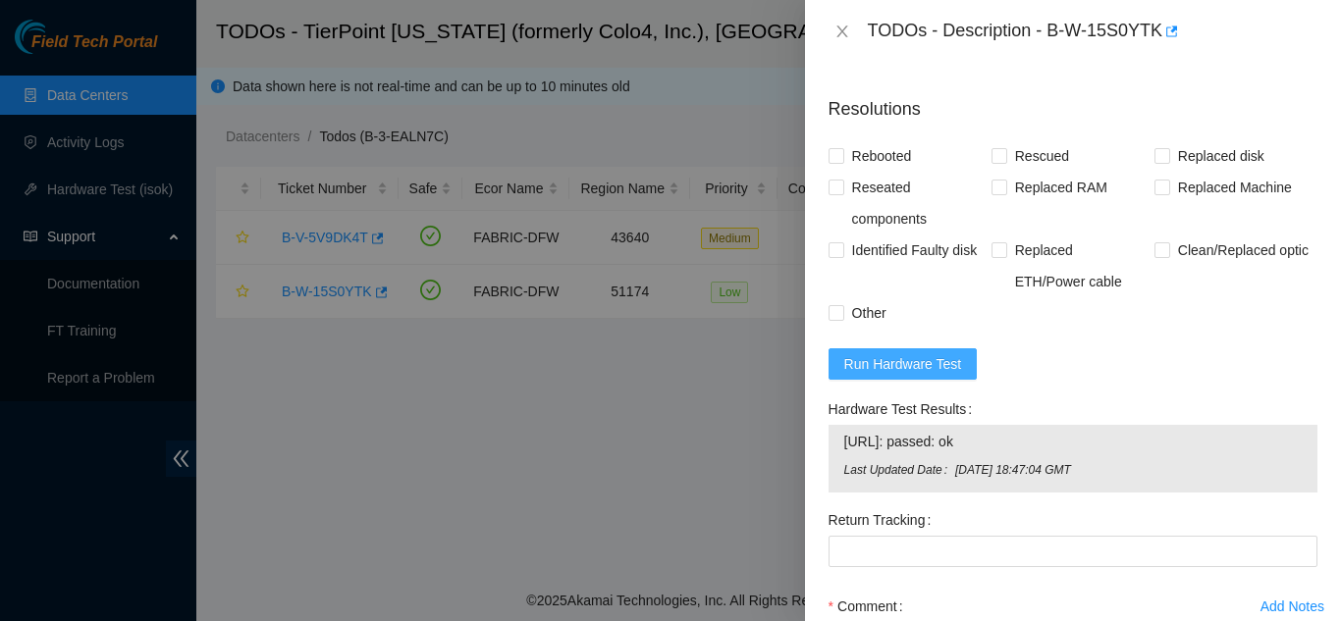
click at [911, 375] on span "Run Hardware Test" at bounding box center [903, 364] width 118 height 22
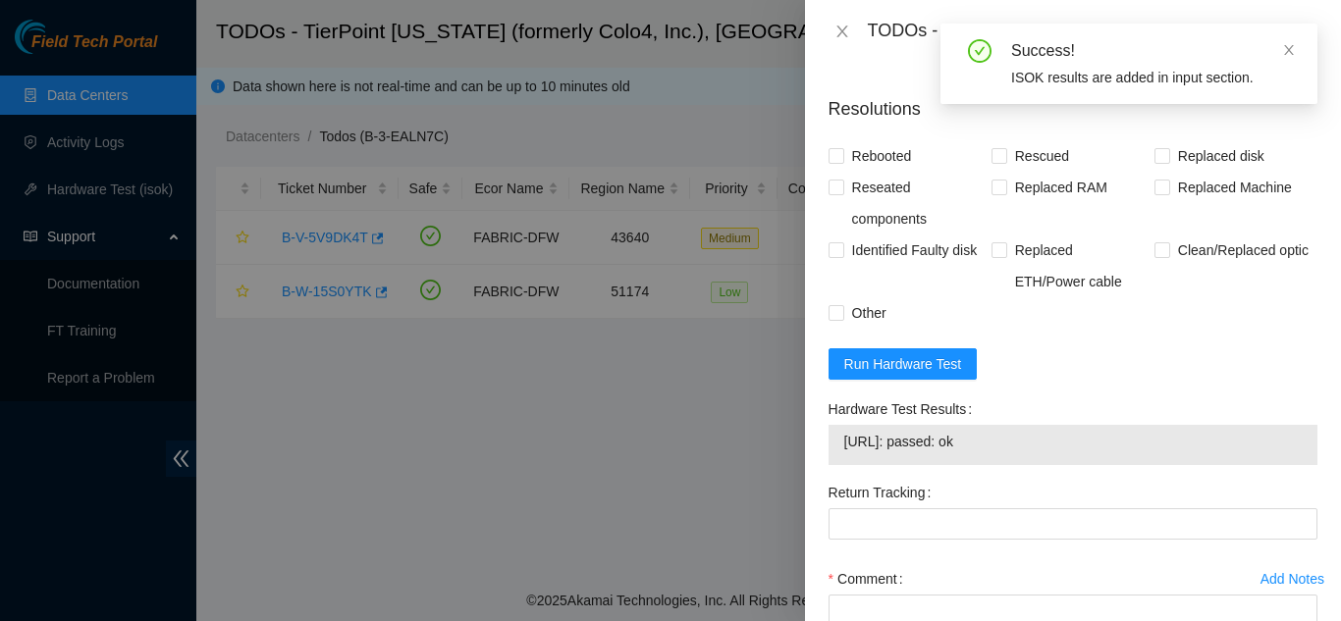
click at [825, 179] on div "Problem Type Hardware Sub Type Tier 1 Rack Number HB11 Machine Number 10 Serial…" at bounding box center [1073, 342] width 536 height 558
drag, startPoint x: 836, startPoint y: 179, endPoint x: 869, endPoint y: 194, distance: 36.0
click at [840, 162] on input "Rebooted" at bounding box center [835, 155] width 14 height 14
checkbox input "true"
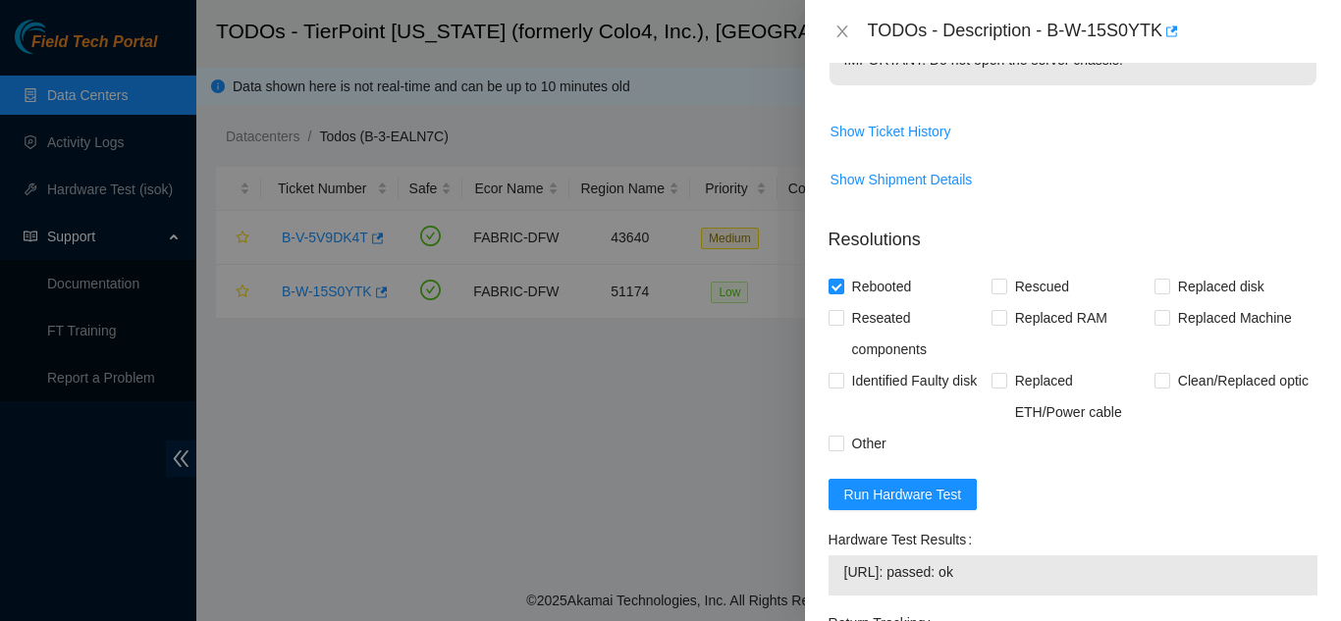
scroll to position [785, 0]
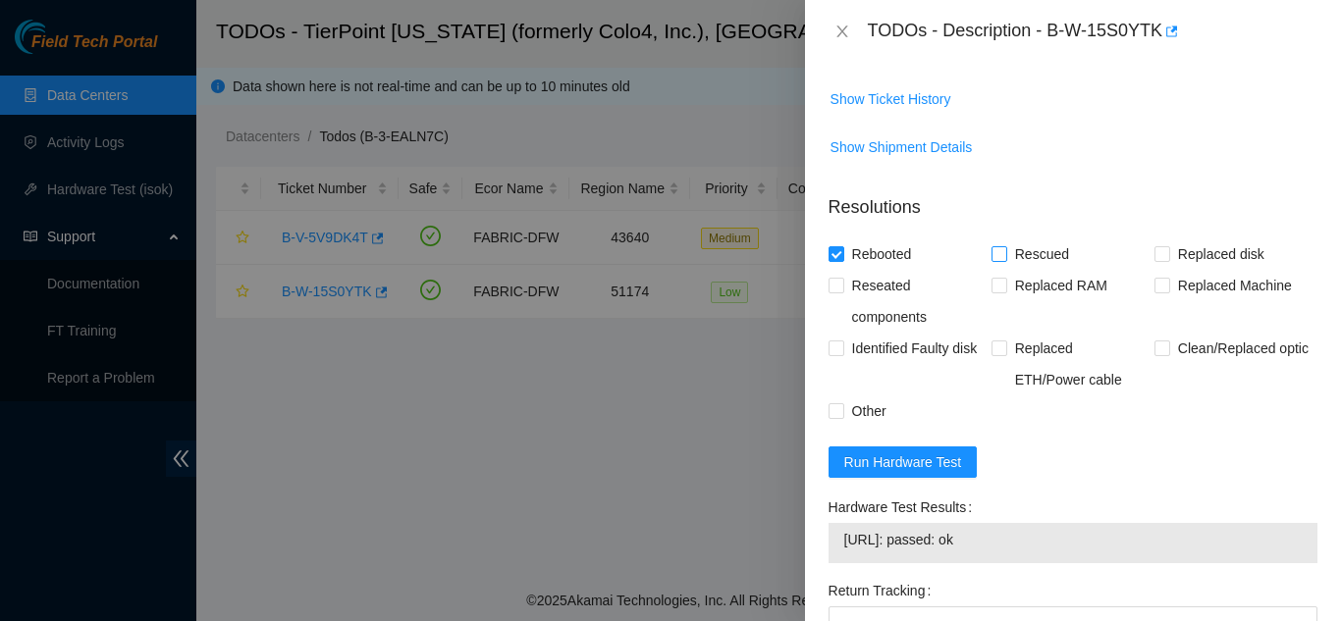
click at [995, 260] on input "Rescued" at bounding box center [998, 253] width 14 height 14
checkbox input "true"
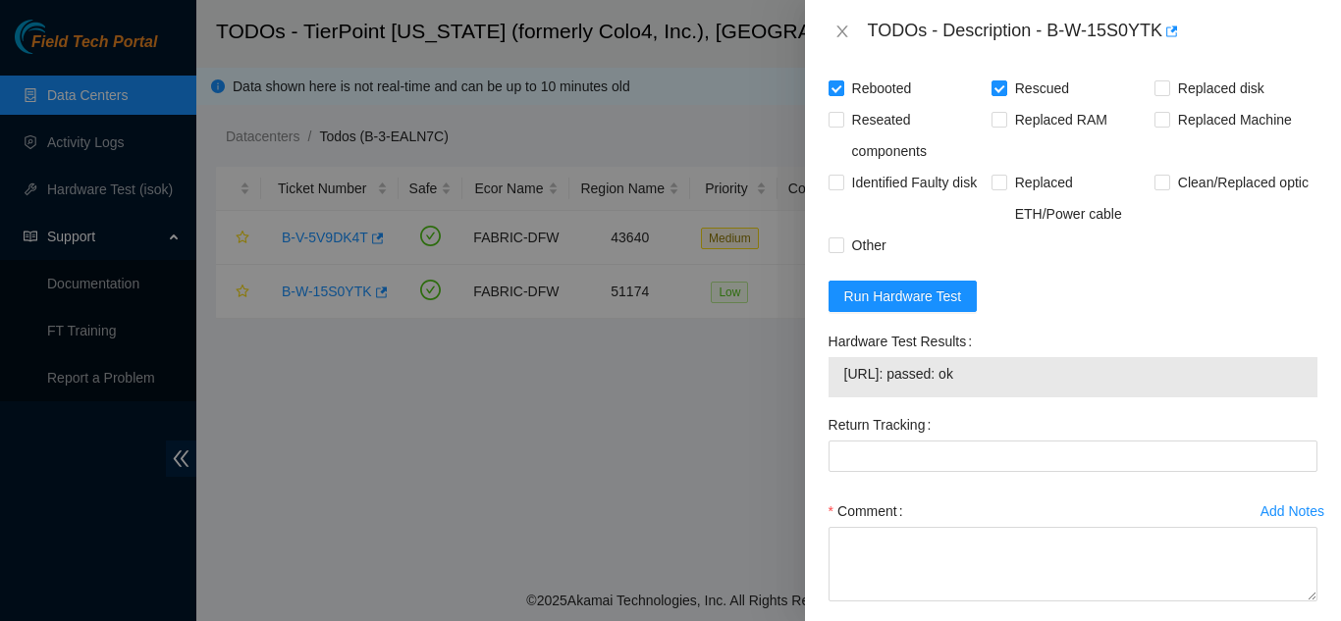
scroll to position [1067, 0]
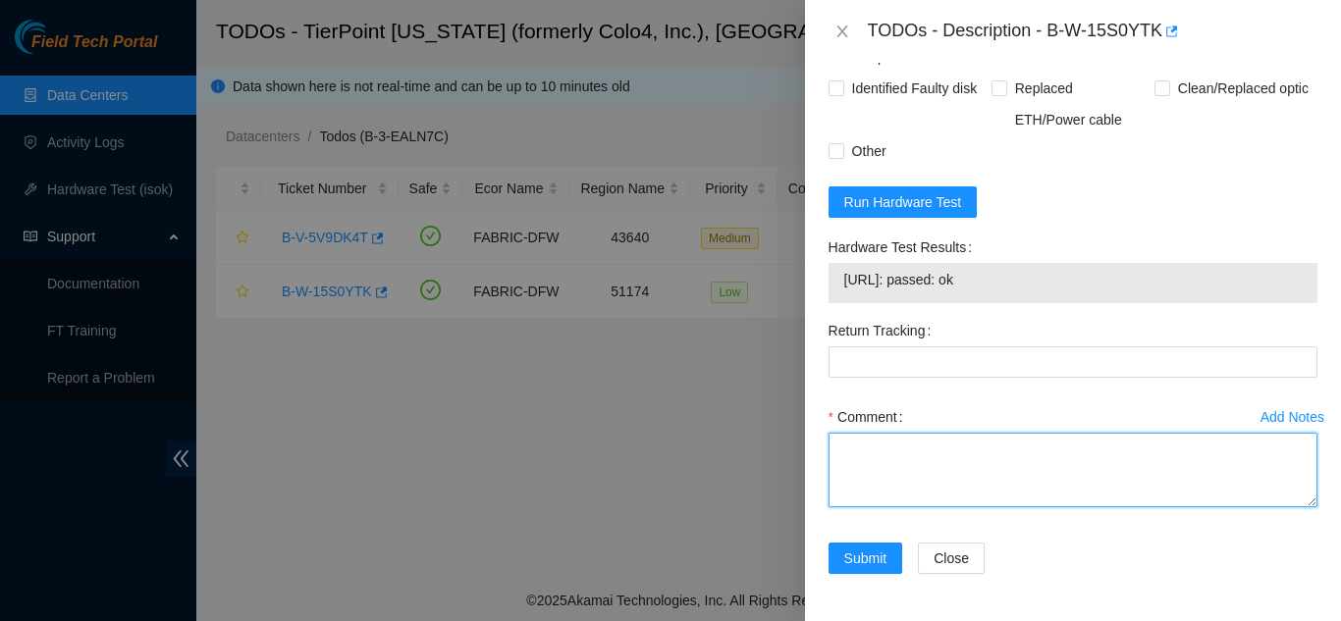
drag, startPoint x: 882, startPoint y: 447, endPoint x: 874, endPoint y: 452, distance: 10.6
click at [877, 450] on textarea "Comment" at bounding box center [1072, 470] width 489 height 75
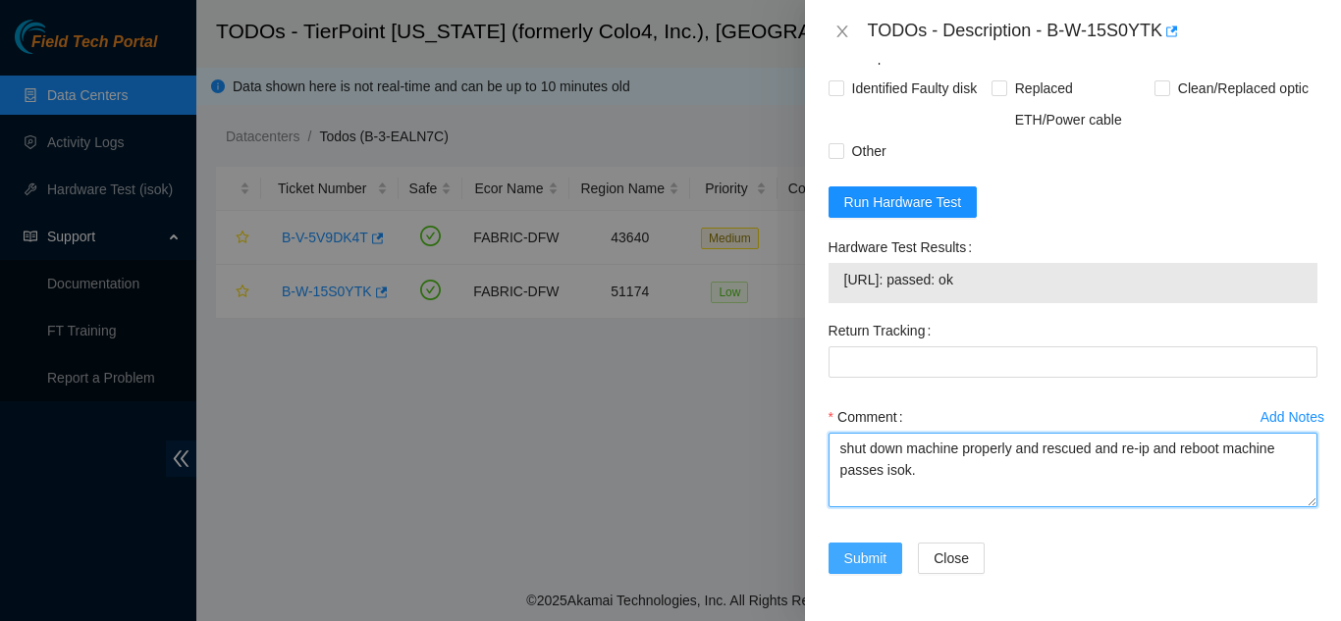
type textarea "shut down machine properly and rescued and re-ip and reboot machine passes isok."
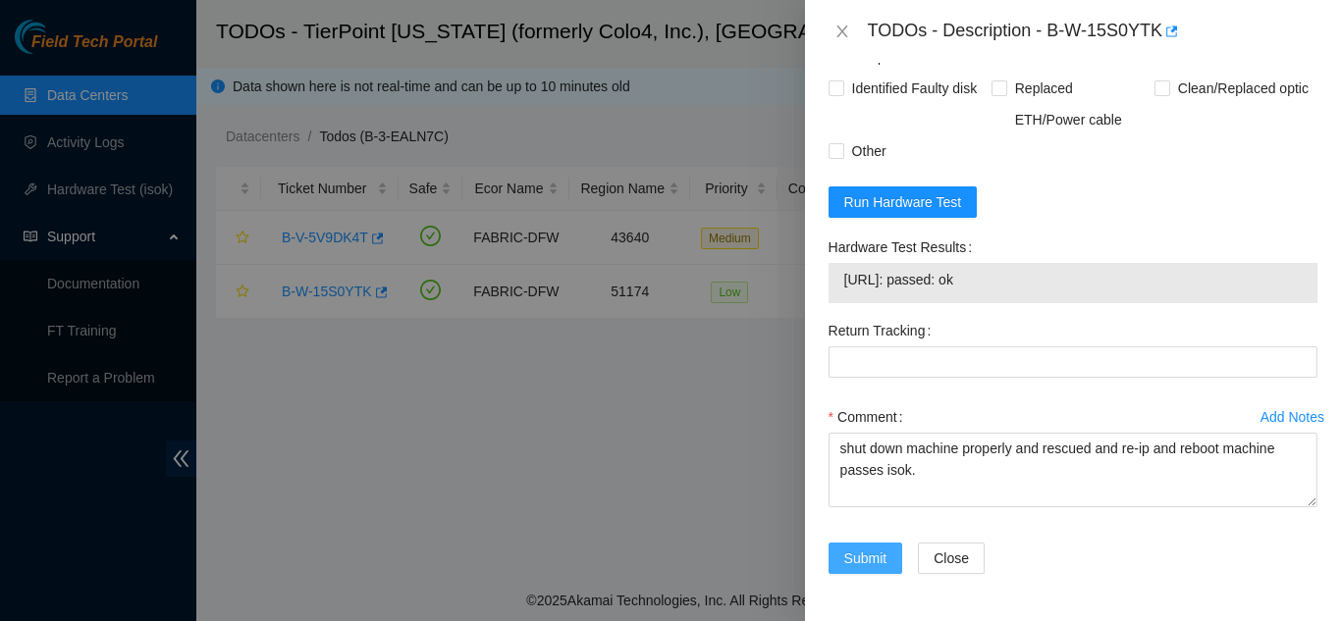
click at [867, 561] on span "Submit" at bounding box center [865, 559] width 43 height 22
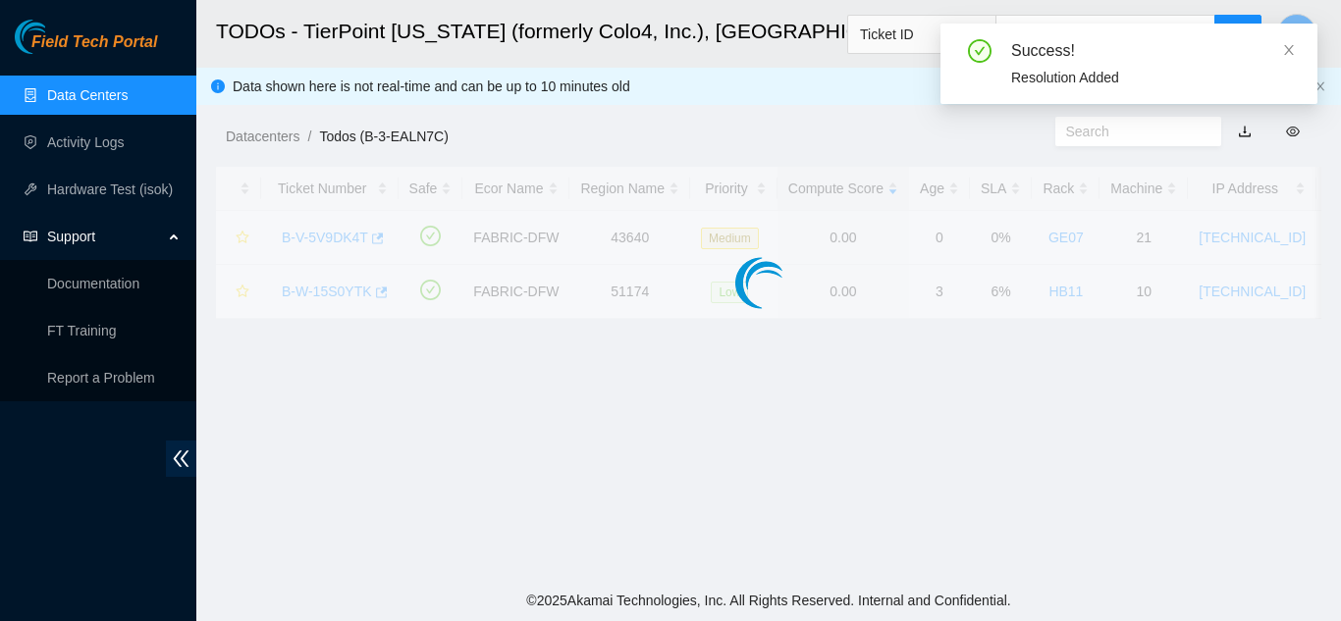
scroll to position [602, 0]
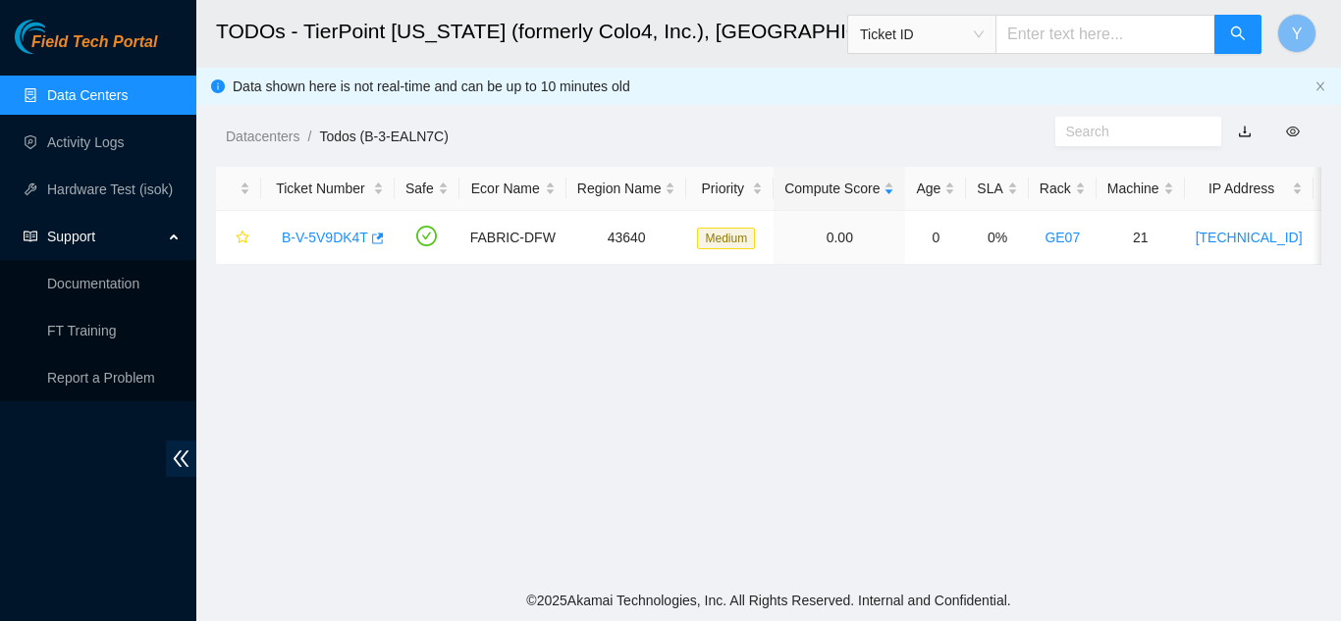
click at [128, 102] on link "Data Centers" at bounding box center [87, 95] width 80 height 16
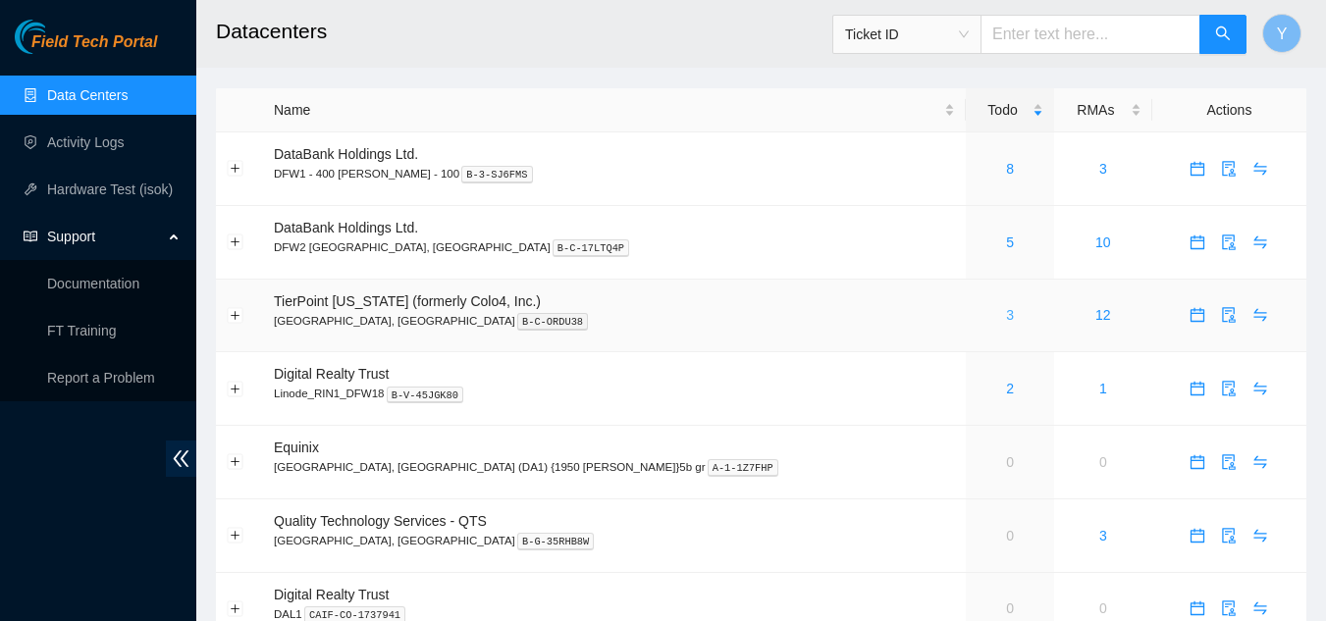
click at [1006, 314] on link "3" at bounding box center [1010, 315] width 8 height 16
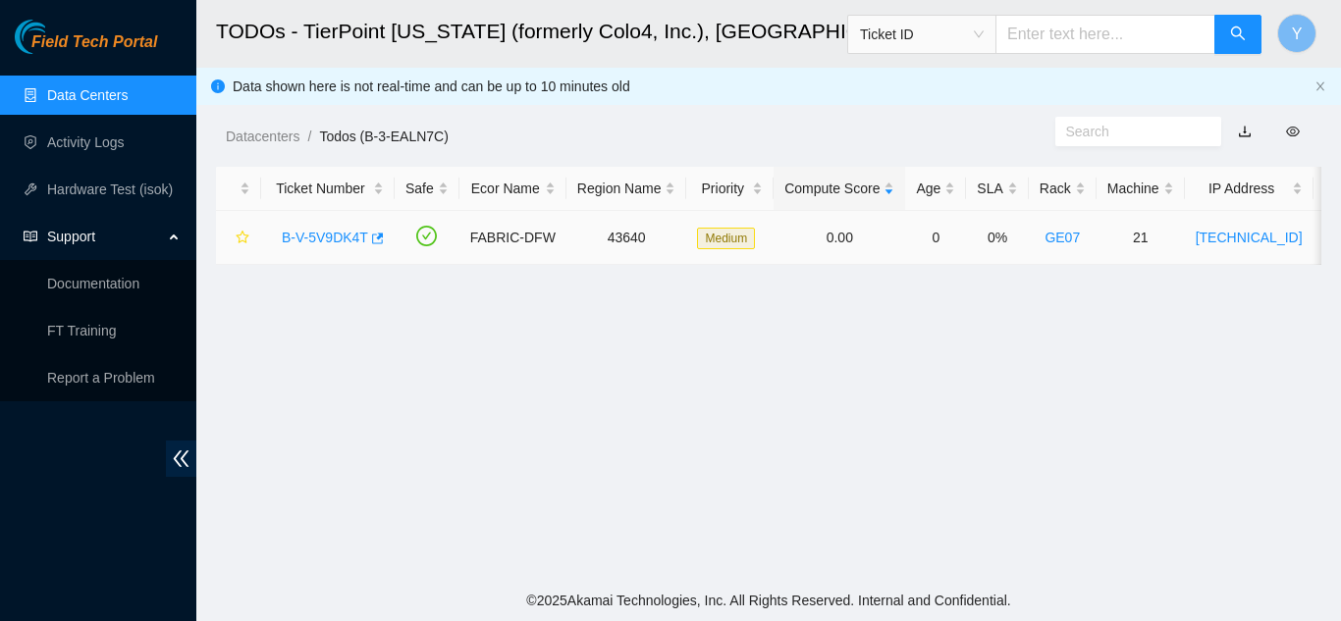
click at [338, 237] on link "B-V-5V9DK4T" at bounding box center [325, 238] width 86 height 16
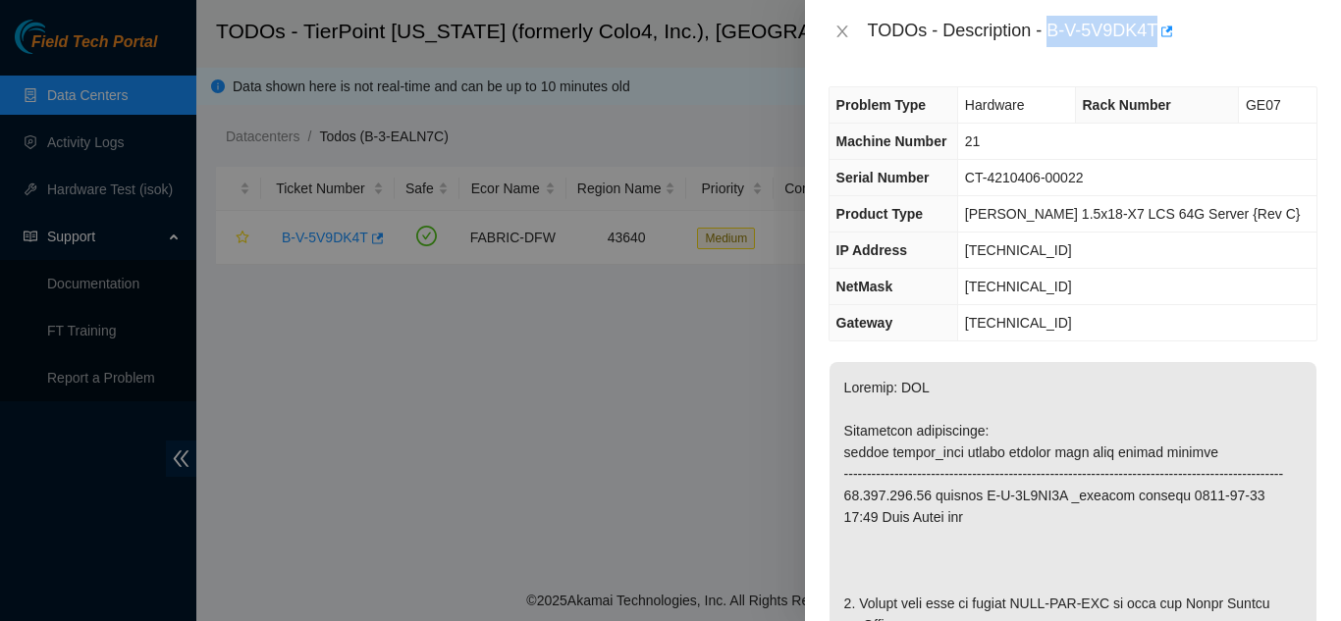
drag, startPoint x: 1049, startPoint y: 28, endPoint x: 1154, endPoint y: 36, distance: 105.3
click at [1154, 36] on div "TODOs - Description - B-V-5V9DK4T" at bounding box center [1093, 31] width 450 height 31
copy div "B-V-5V9DK4T"
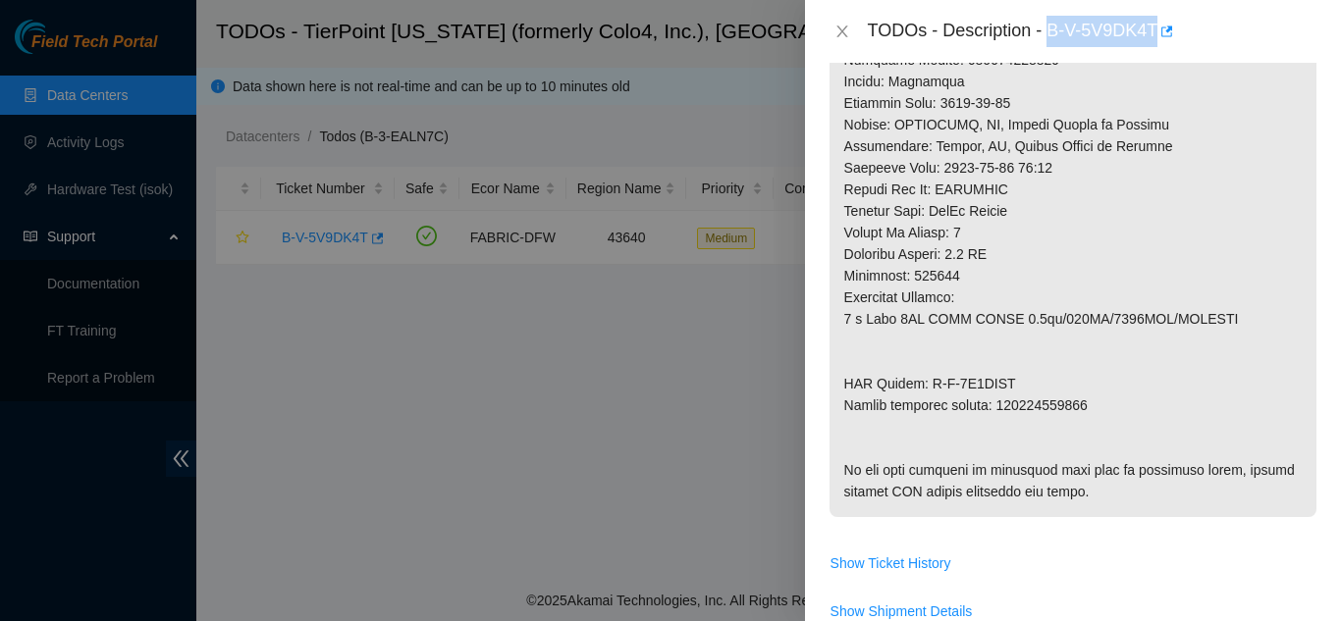
scroll to position [981, 0]
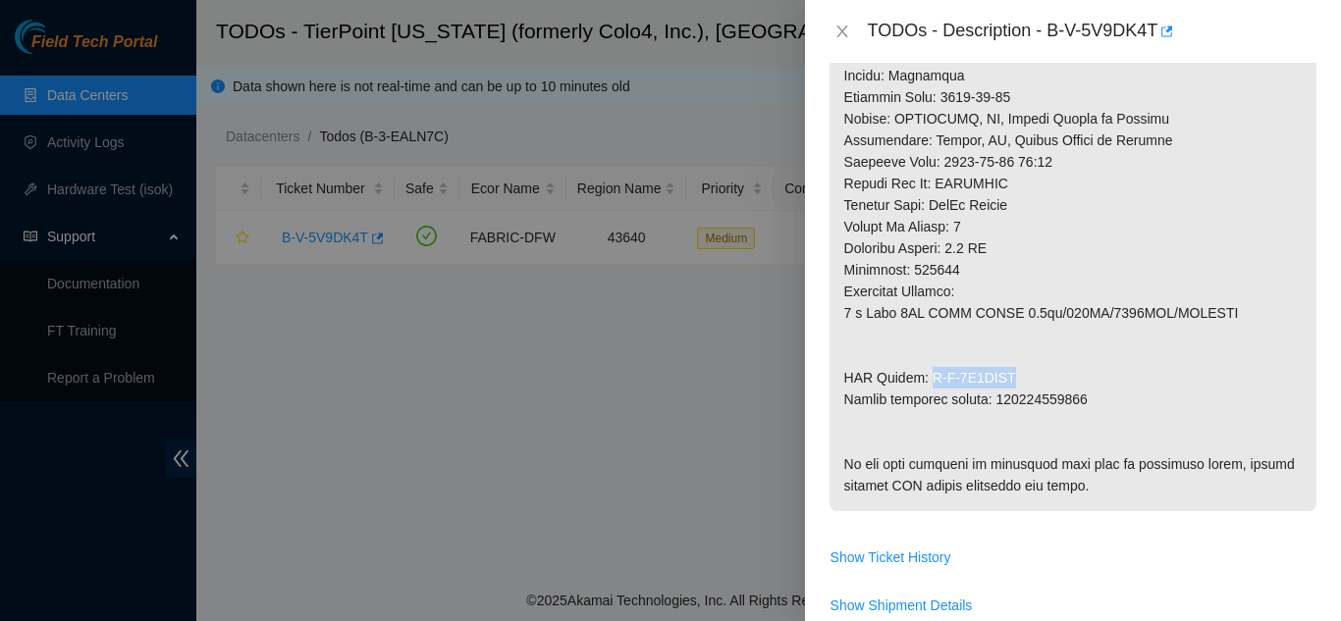
drag, startPoint x: 926, startPoint y: 399, endPoint x: 1029, endPoint y: 393, distance: 103.3
copy p "B-V-5V9AMDQ"
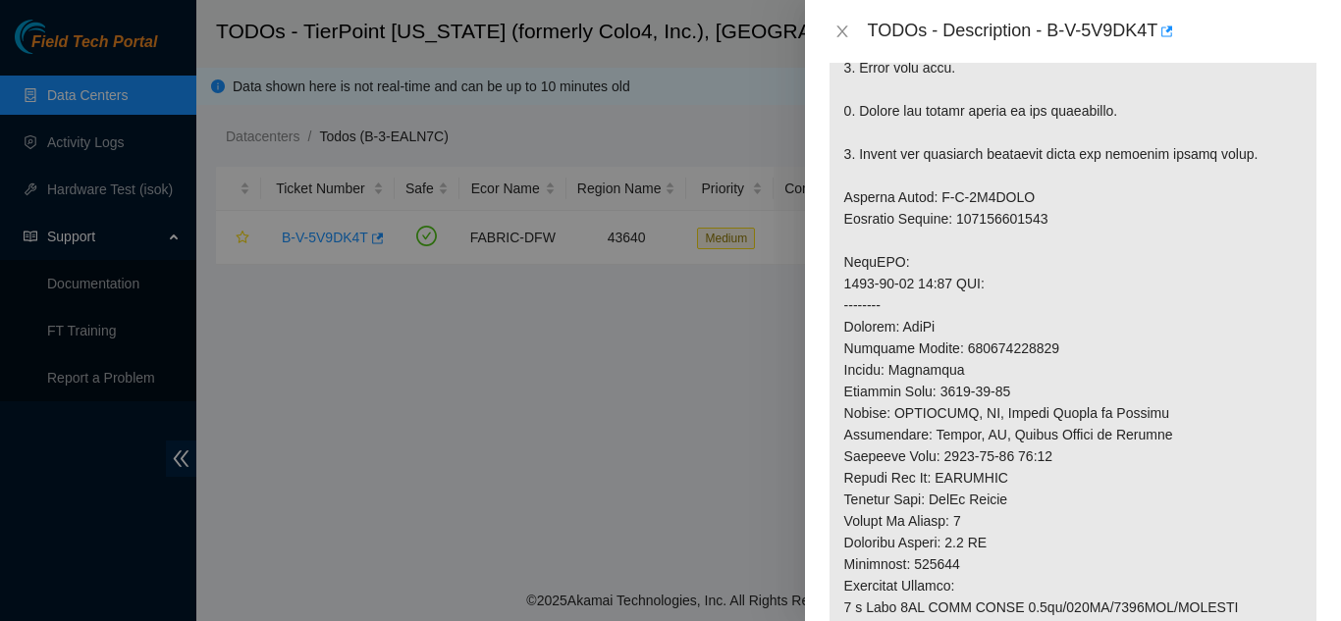
scroll to position [589, 0]
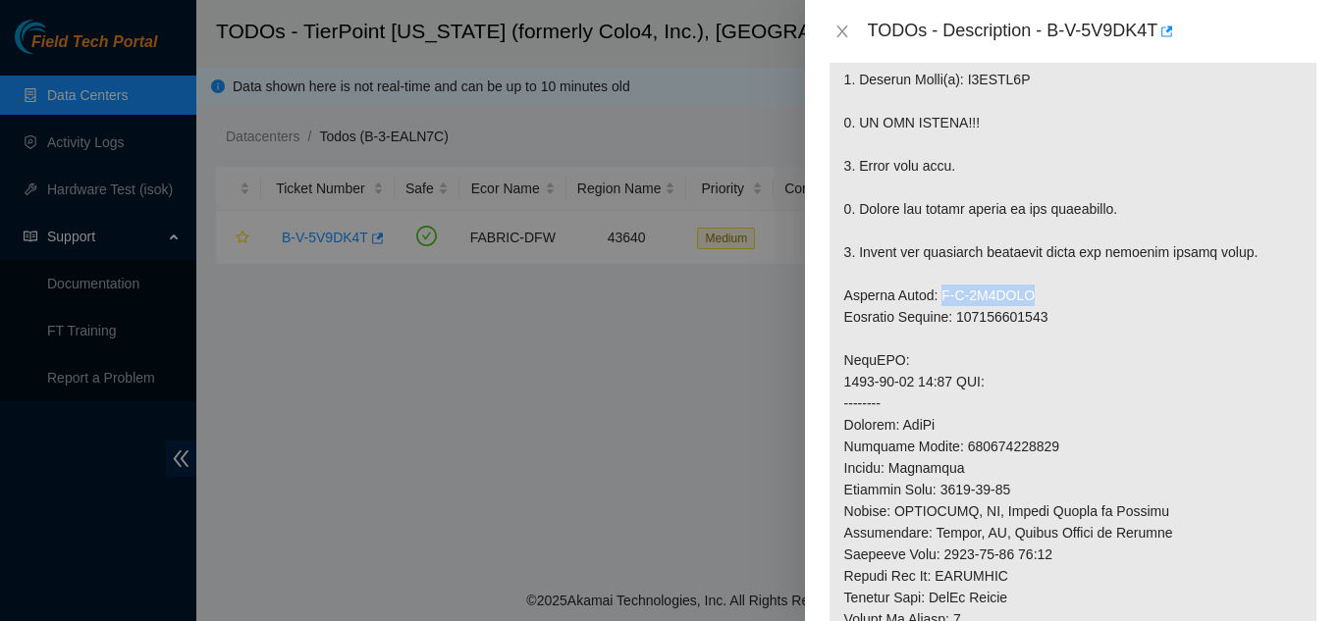
drag, startPoint x: 932, startPoint y: 318, endPoint x: 1027, endPoint y: 319, distance: 94.2
click at [1027, 319] on p at bounding box center [1072, 338] width 487 height 1131
copy p "B-V-5V9AMDH"
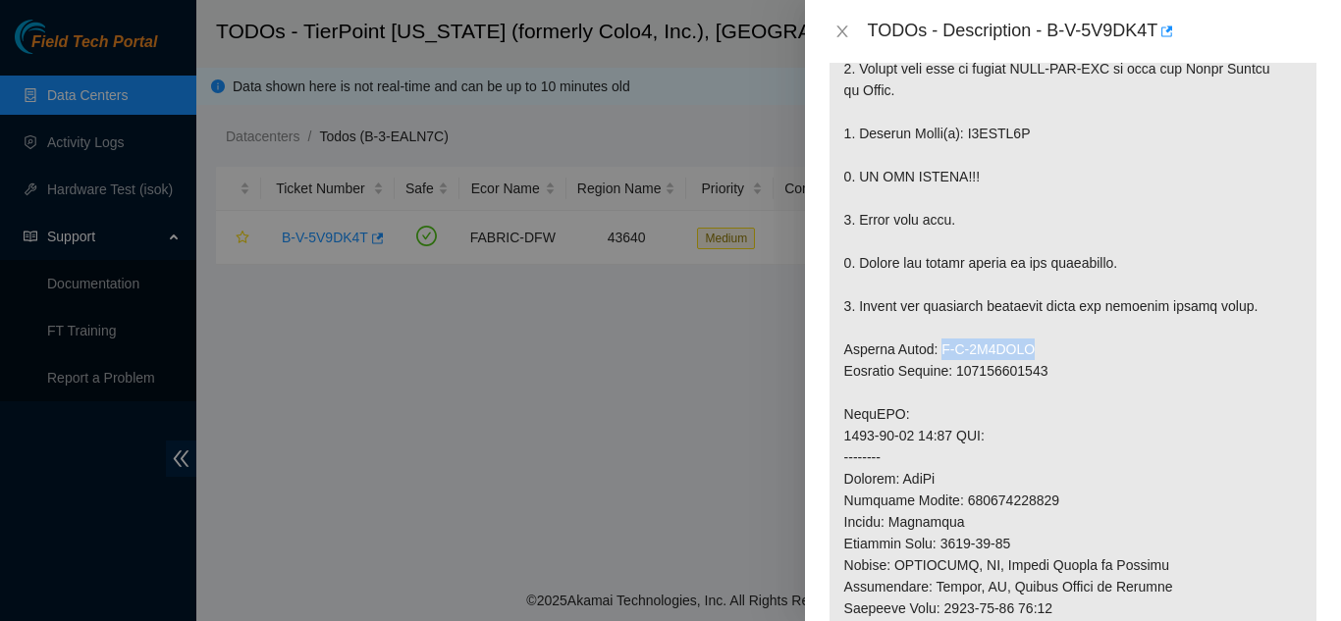
scroll to position [491, 0]
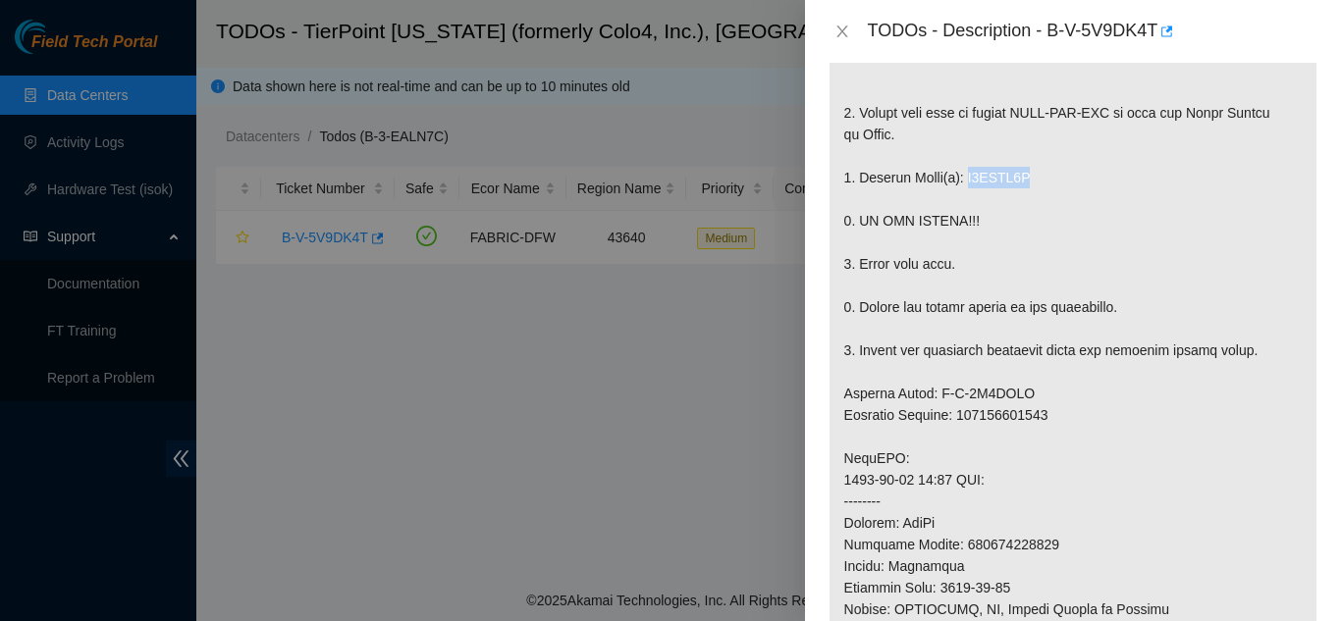
drag, startPoint x: 970, startPoint y: 198, endPoint x: 1032, endPoint y: 207, distance: 62.5
click at [1032, 207] on p at bounding box center [1072, 436] width 487 height 1131
copy p "V1JKJJ0H"
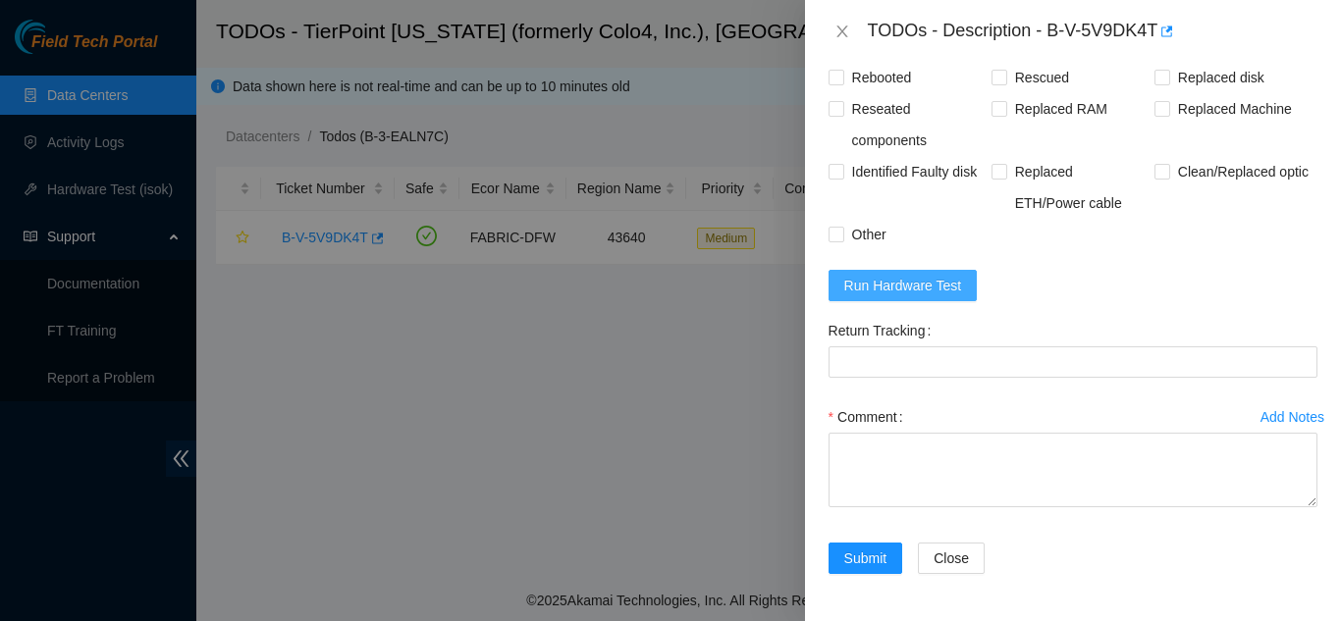
scroll to position [1724, 0]
click at [915, 285] on span "Run Hardware Test" at bounding box center [903, 286] width 118 height 22
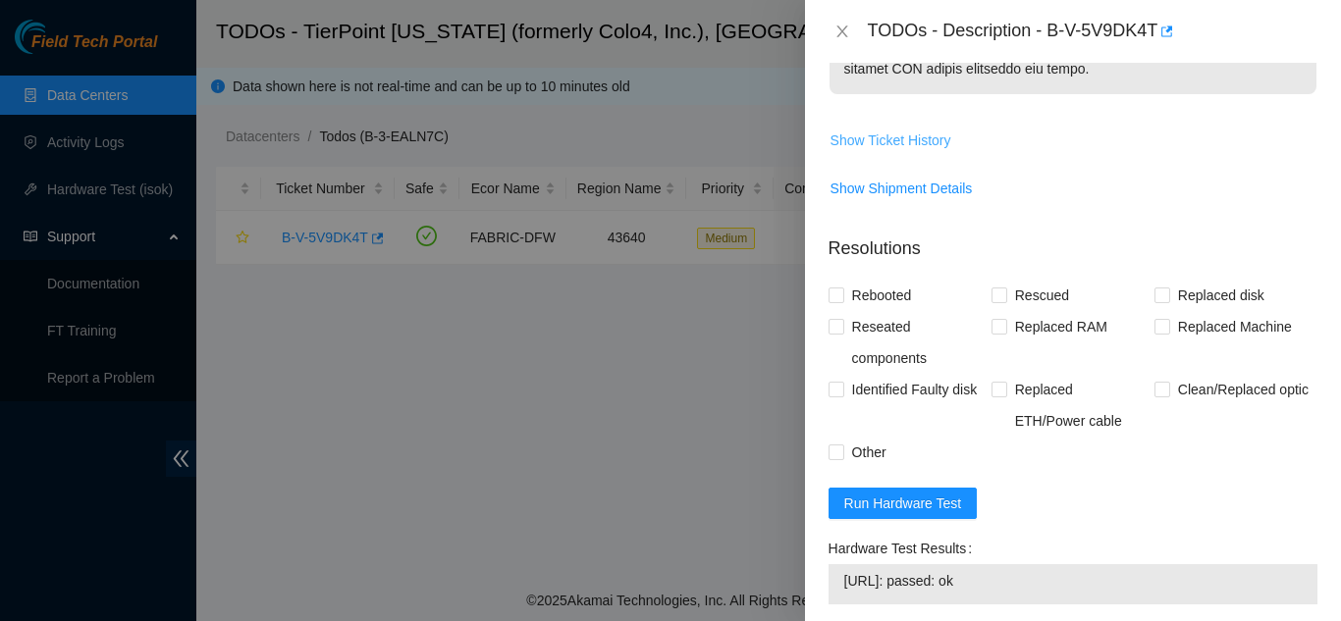
scroll to position [1626, 0]
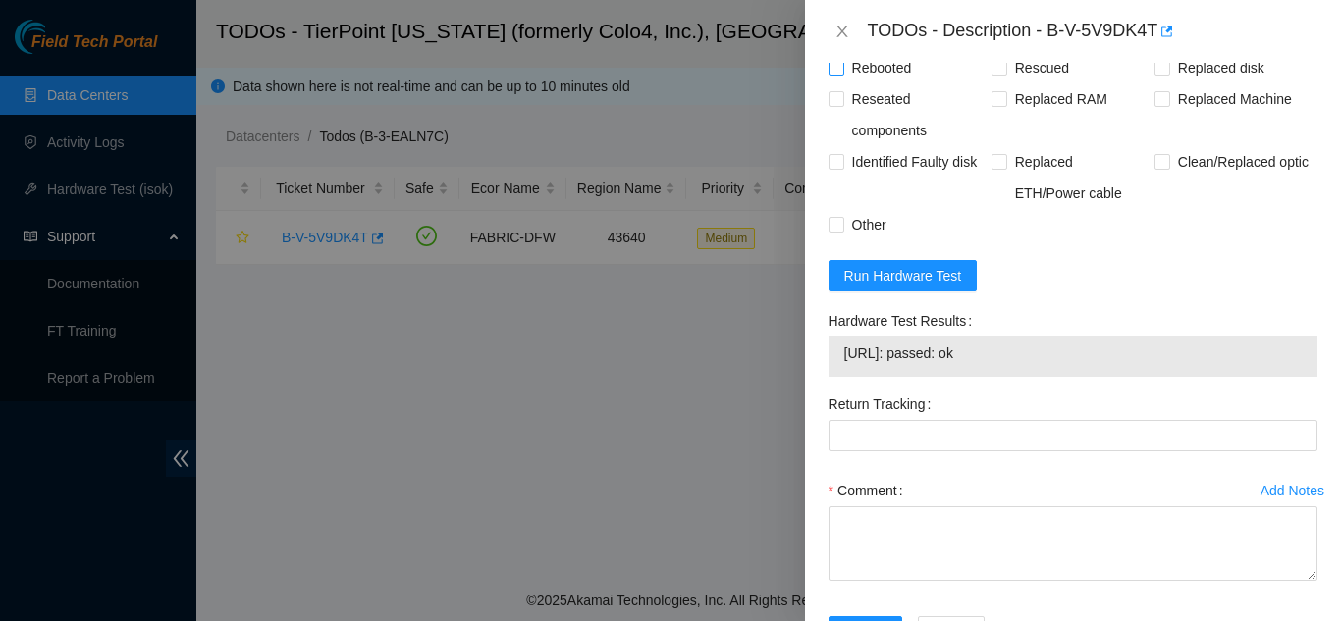
click at [836, 74] on input "Rebooted" at bounding box center [835, 67] width 14 height 14
checkbox input "true"
click at [1154, 74] on input "Replaced disk" at bounding box center [1161, 67] width 14 height 14
checkbox input "true"
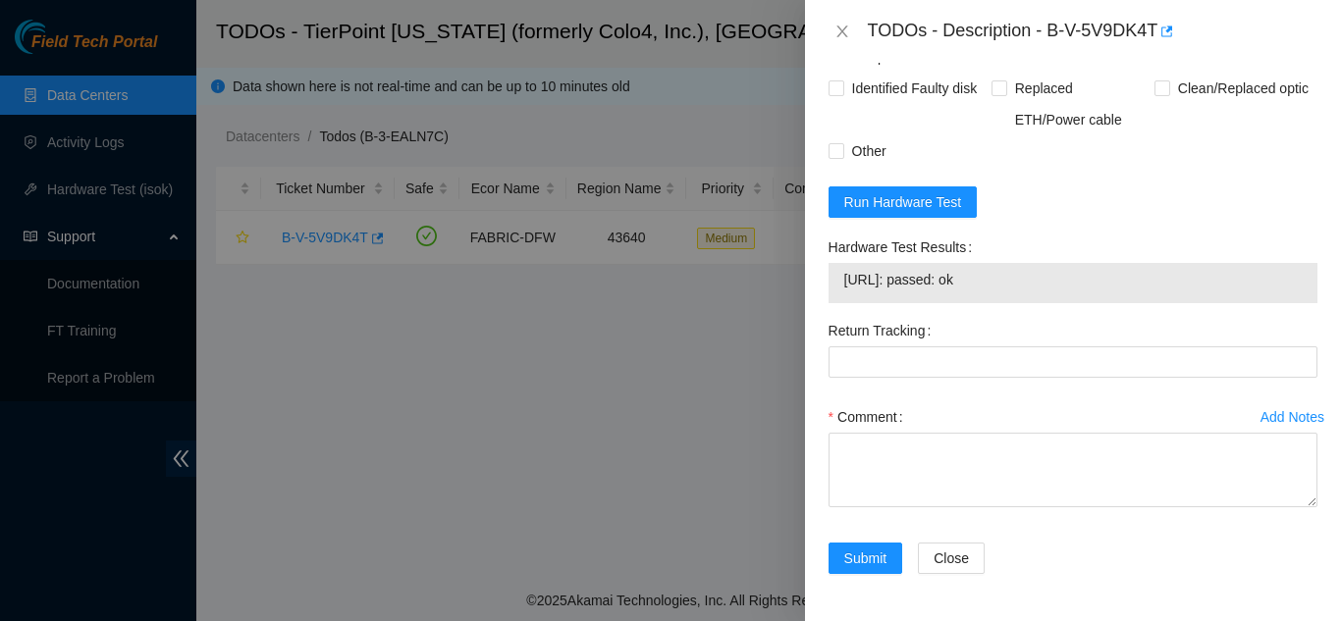
scroll to position [1808, 0]
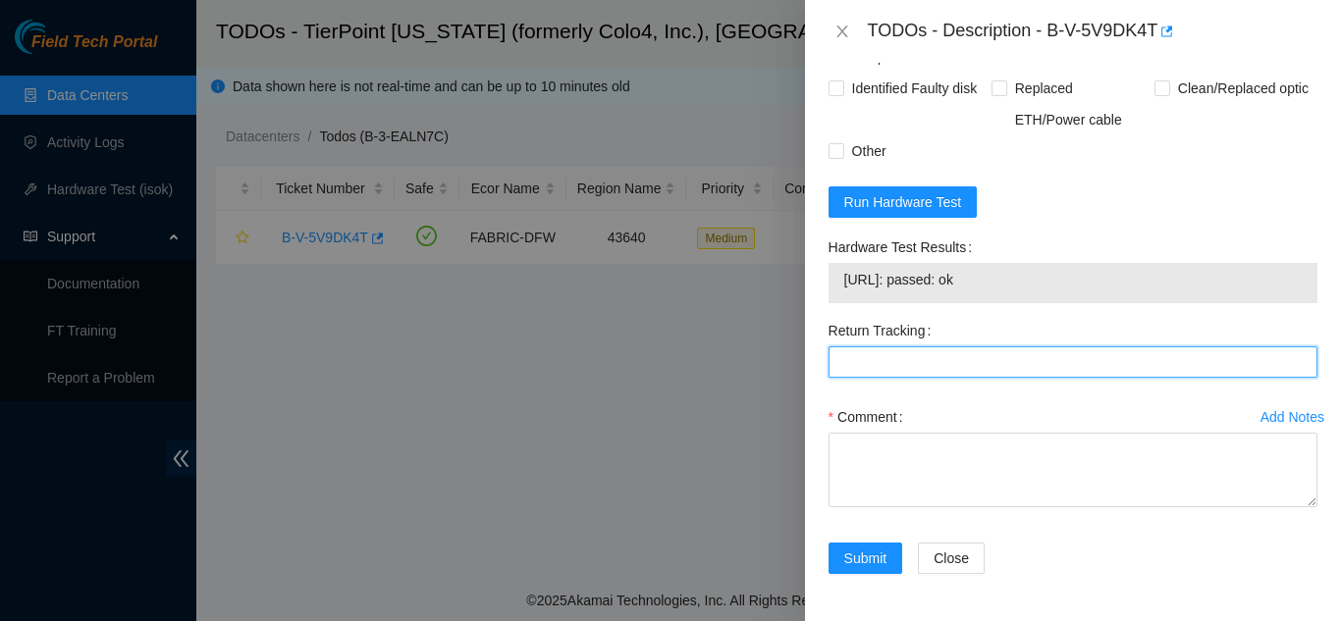
click at [875, 358] on Tracking "Return Tracking" at bounding box center [1072, 361] width 489 height 31
paste Tracking "450826216322"
type Tracking "450826216322"
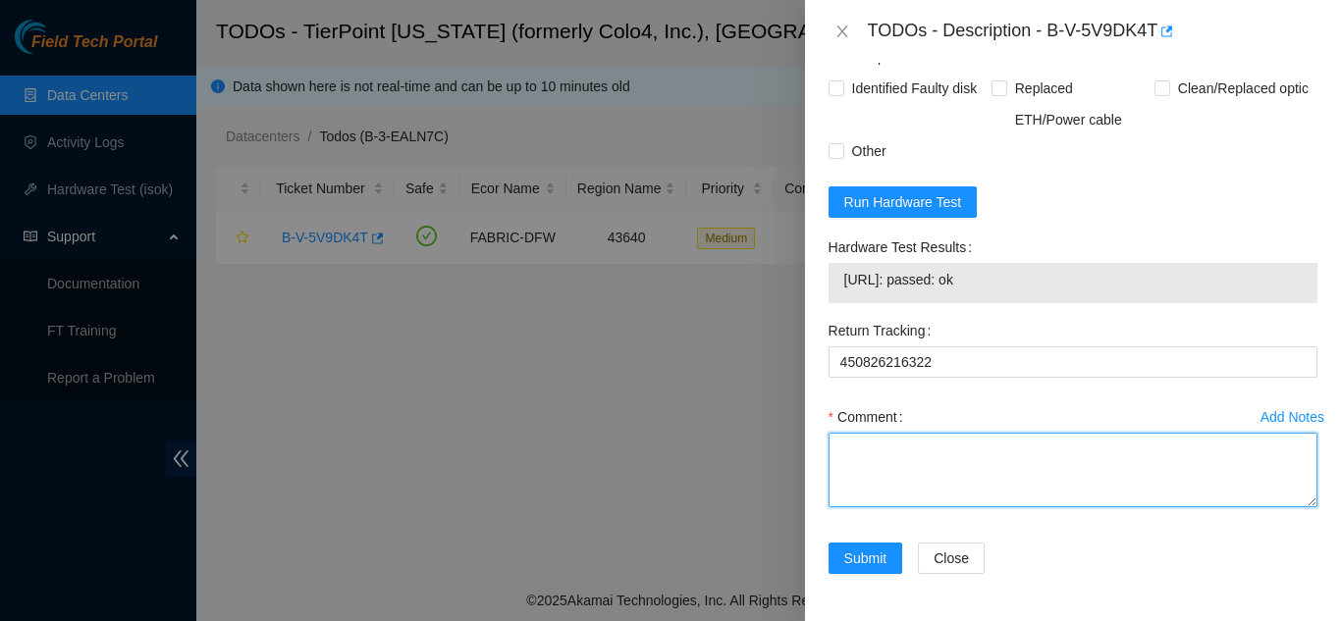
click at [865, 450] on textarea "Comment" at bounding box center [1072, 470] width 489 height 75
paste textarea "Shut down machine properly, located faulty disk and replaced with new disk (S/N…"
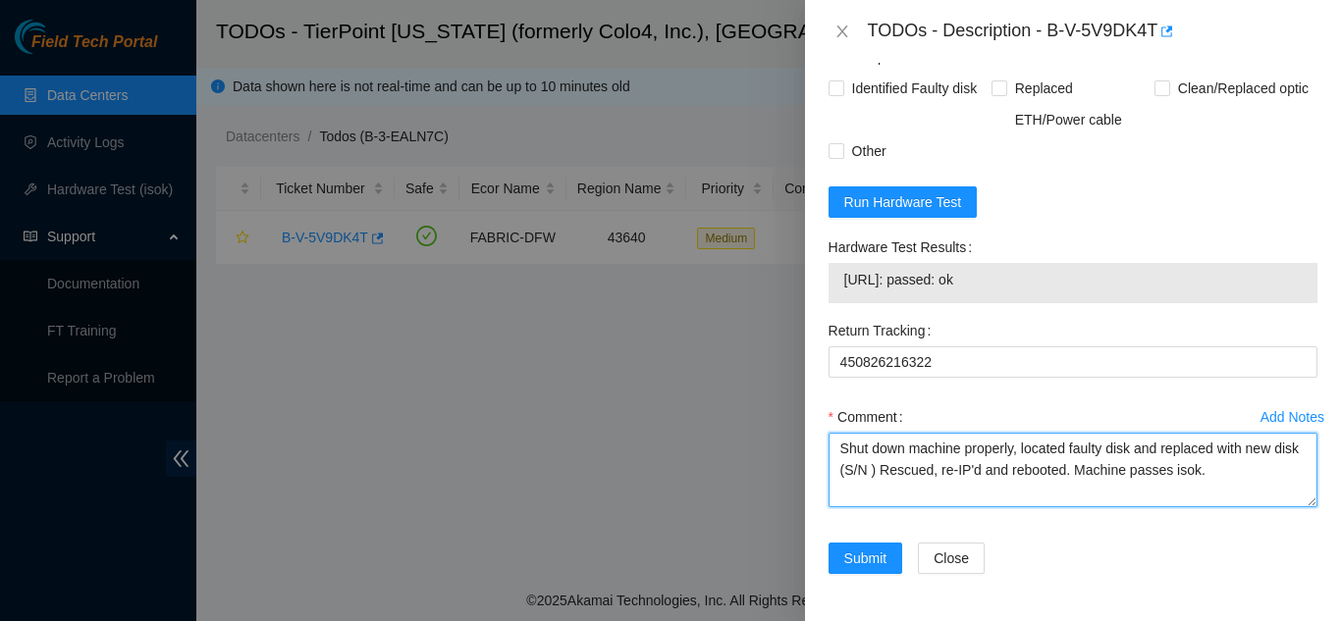
drag, startPoint x: 894, startPoint y: 473, endPoint x: 905, endPoint y: 472, distance: 10.8
click at [899, 473] on textarea "Shut down machine properly, located faulty disk and replaced with new disk (S/N…" at bounding box center [1072, 470] width 489 height 75
paste textarea "Z1Z7LG0F"
click at [1039, 471] on textarea "Shut down machine properly, located faulty disk and replaced with new disk (Z1Z…" at bounding box center [1072, 470] width 489 height 75
type textarea "Shut down machine properly, located faulty disk and replaced with new disk (Z1Z…"
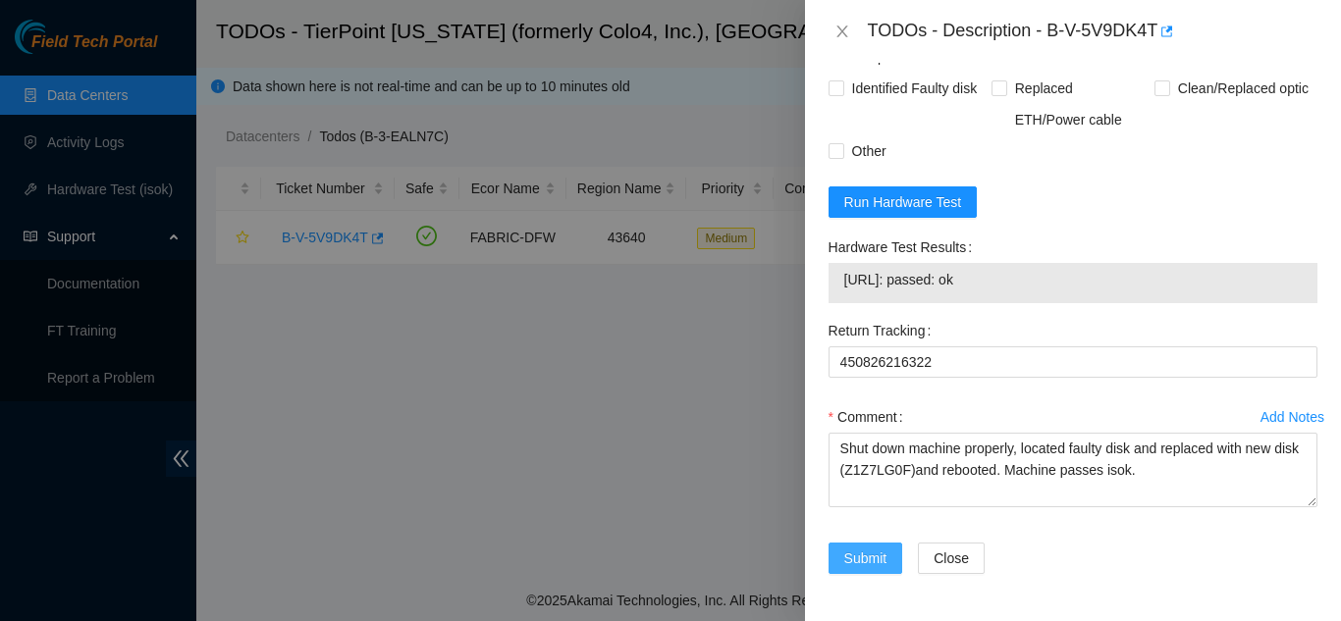
click at [861, 556] on span "Submit" at bounding box center [865, 559] width 43 height 22
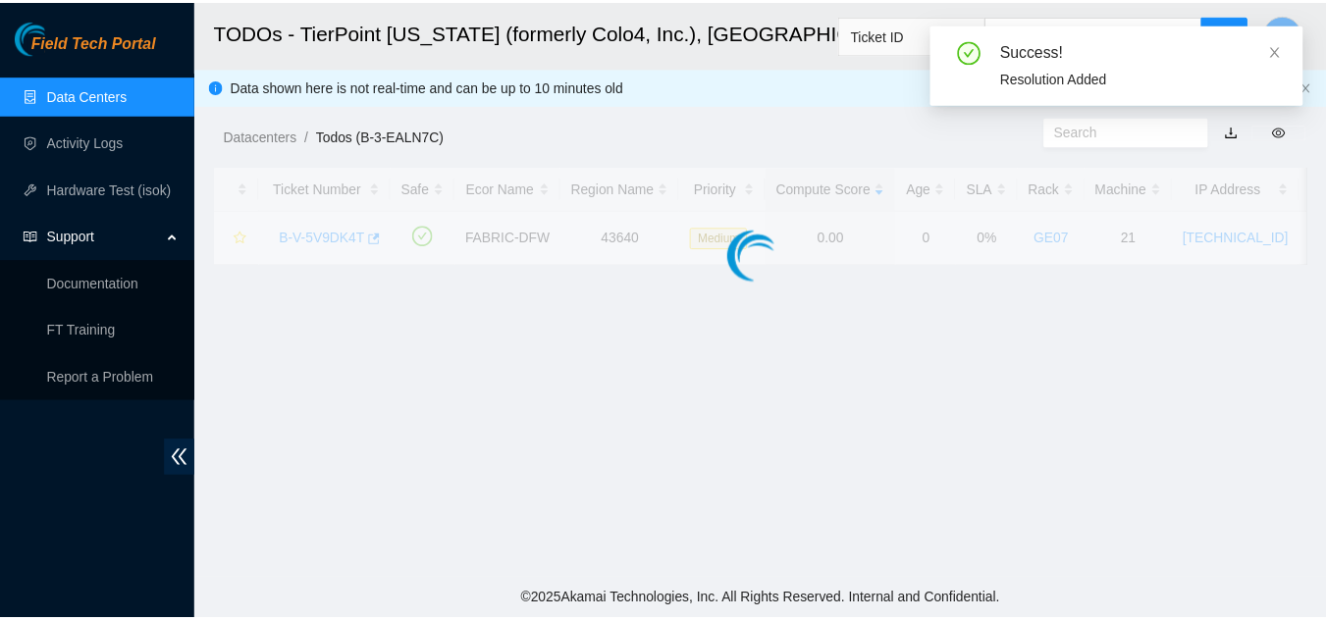
scroll to position [602, 0]
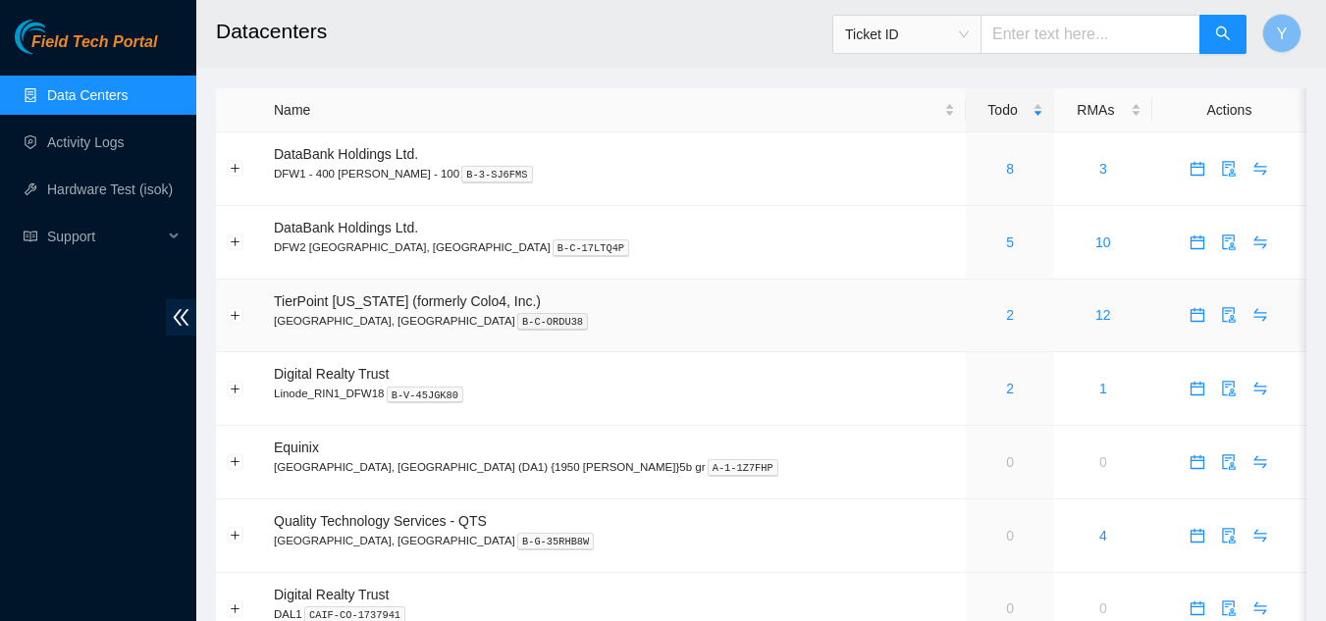
click at [977, 313] on div "2" at bounding box center [1010, 315] width 67 height 22
click at [742, 421] on td "Digital Realty Trust Linode_RIN1_DFW18 B-V-45JGK80" at bounding box center [614, 389] width 703 height 74
